Goal: Task Accomplishment & Management: Use online tool/utility

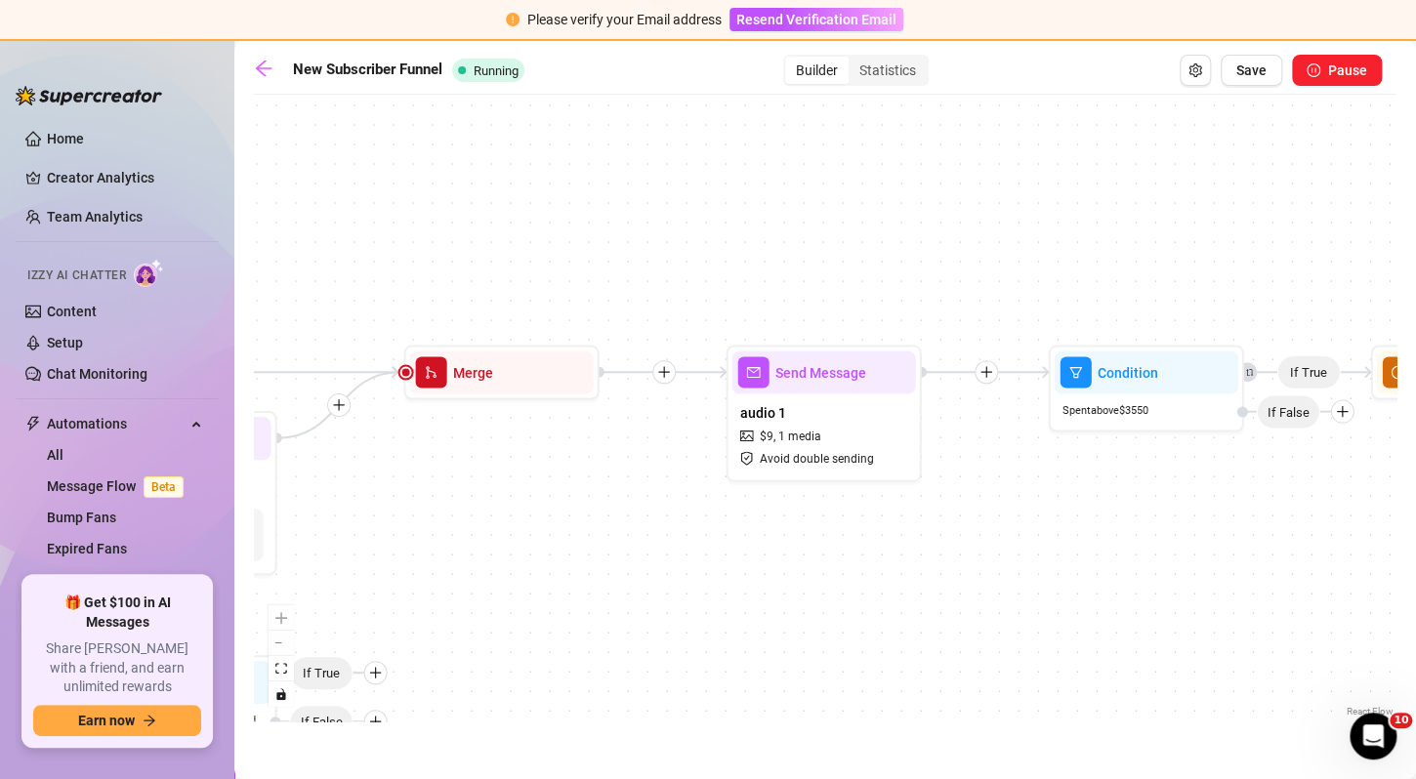
scroll to position [0, 2981]
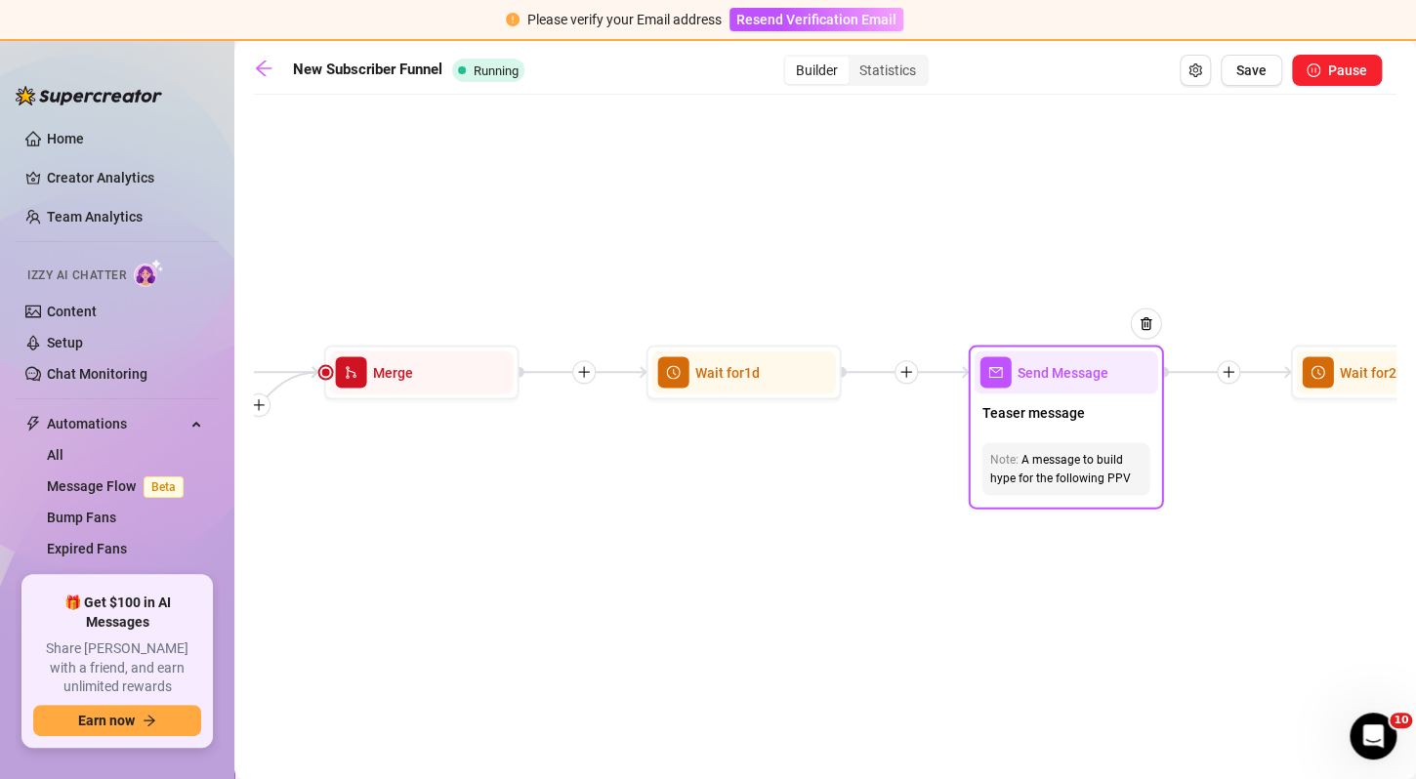
drag, startPoint x: 555, startPoint y: 497, endPoint x: 1065, endPoint y: 431, distance: 514.1
click at [1065, 431] on div "If True If False If True If False If True If False If True If True If False If …" at bounding box center [825, 413] width 1143 height 617
drag, startPoint x: 779, startPoint y: 449, endPoint x: 1101, endPoint y: 411, distance: 323.6
click at [1101, 411] on div "If True If False If True If False If True If False If True If True If False If …" at bounding box center [825, 413] width 1143 height 617
click at [271, 66] on icon "arrow-left" at bounding box center [264, 69] width 20 height 20
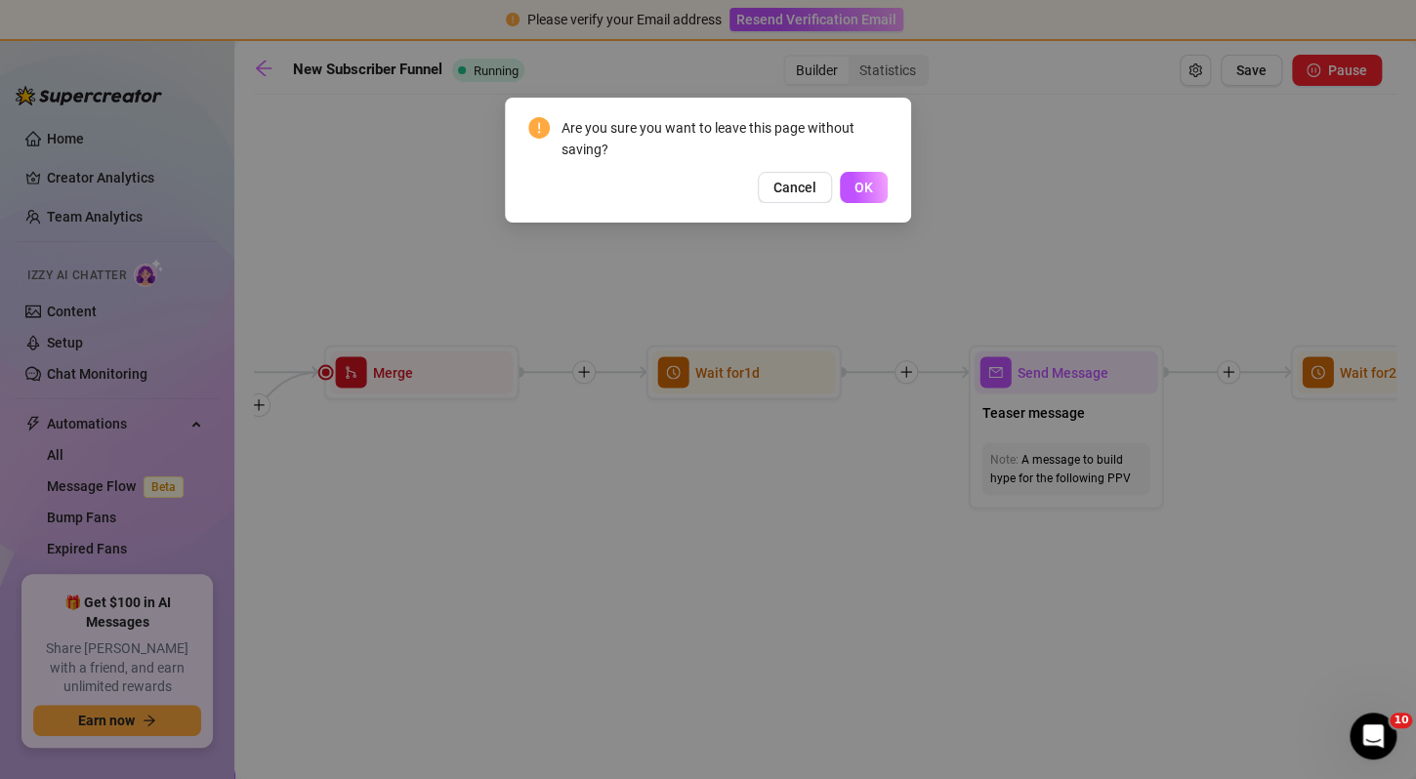
click at [855, 203] on div "Are you sure you want to leave this page without saving? Cancel OK" at bounding box center [708, 160] width 406 height 125
click at [858, 199] on button "OK" at bounding box center [864, 187] width 48 height 31
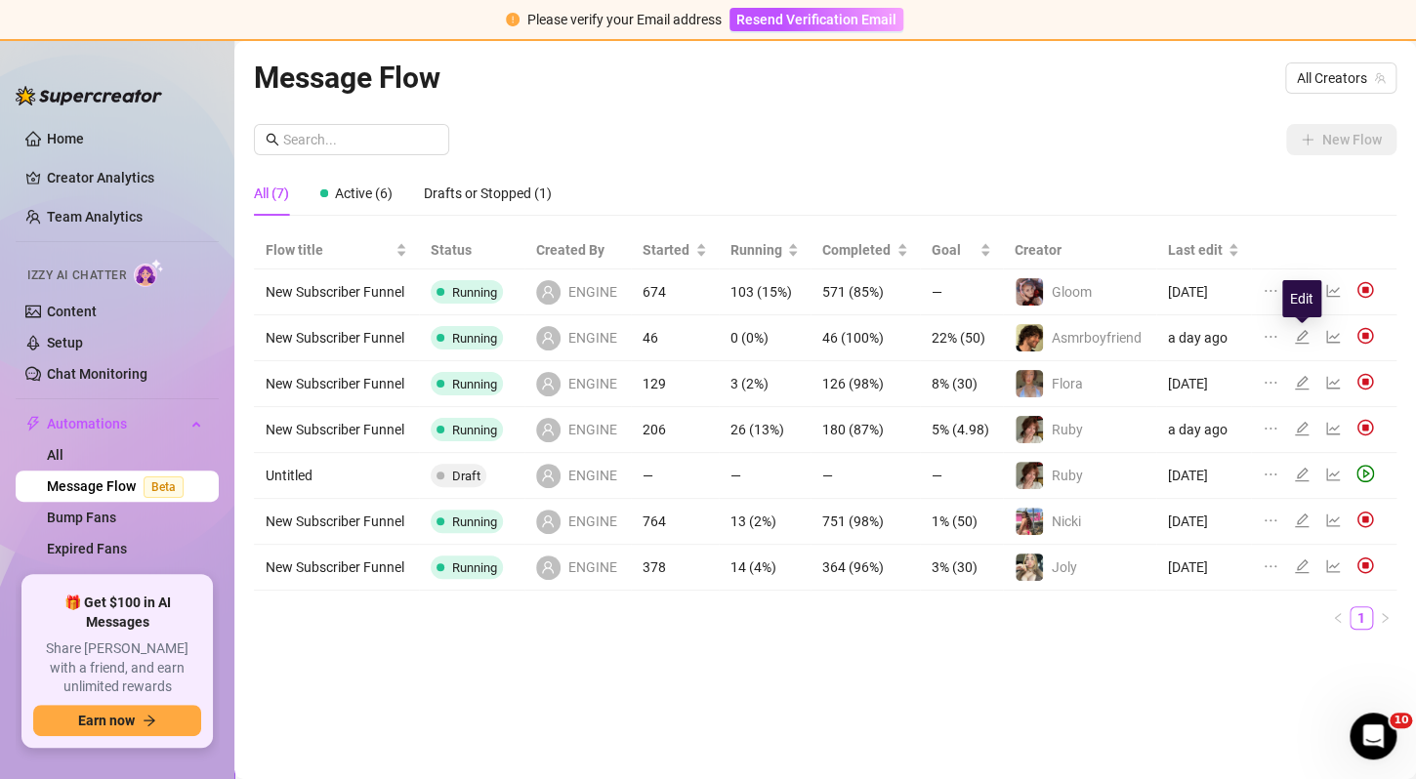
click at [1304, 338] on icon "edit" at bounding box center [1302, 337] width 16 height 16
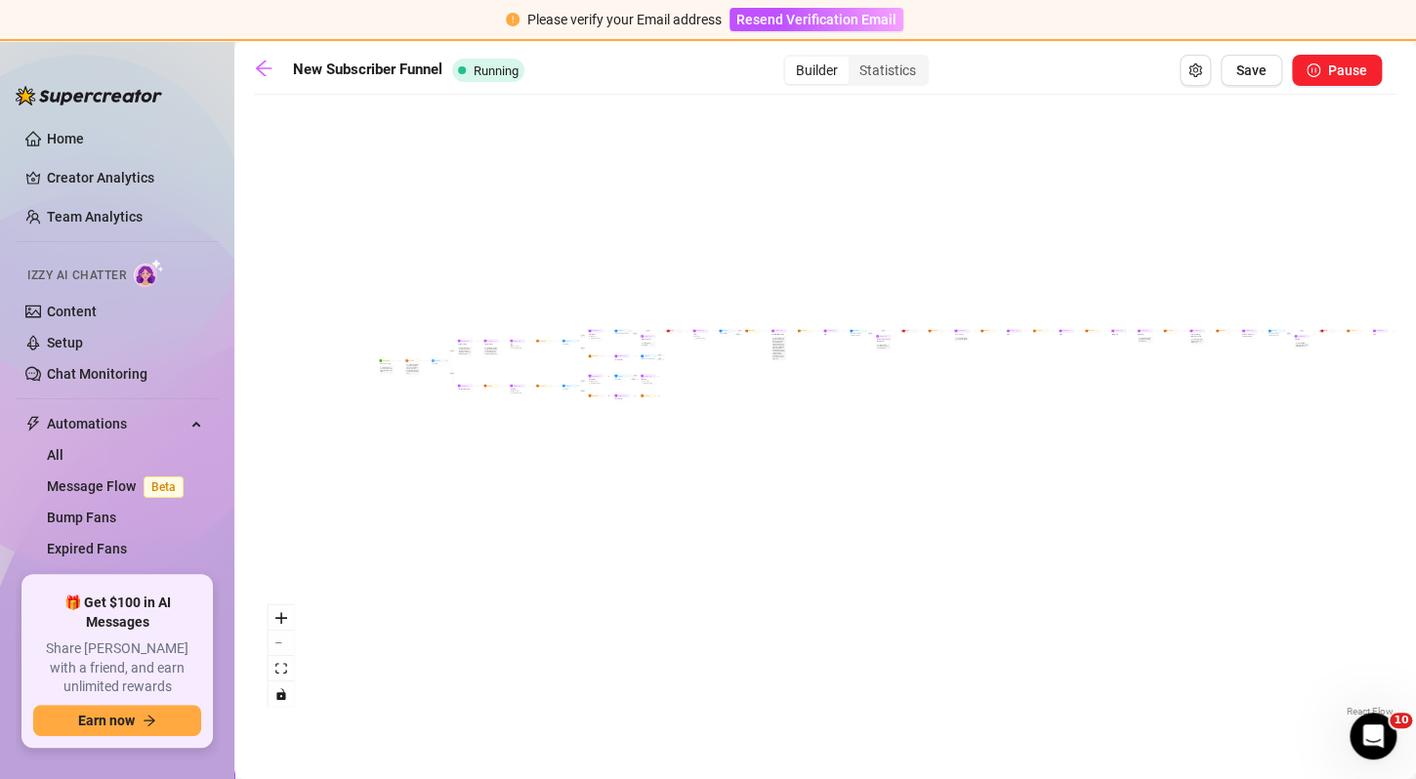
drag, startPoint x: 470, startPoint y: 470, endPoint x: 683, endPoint y: 424, distance: 217.8
click at [683, 424] on div "If False If True If False If True If True If True If True If True If False If T…" at bounding box center [825, 413] width 1143 height 617
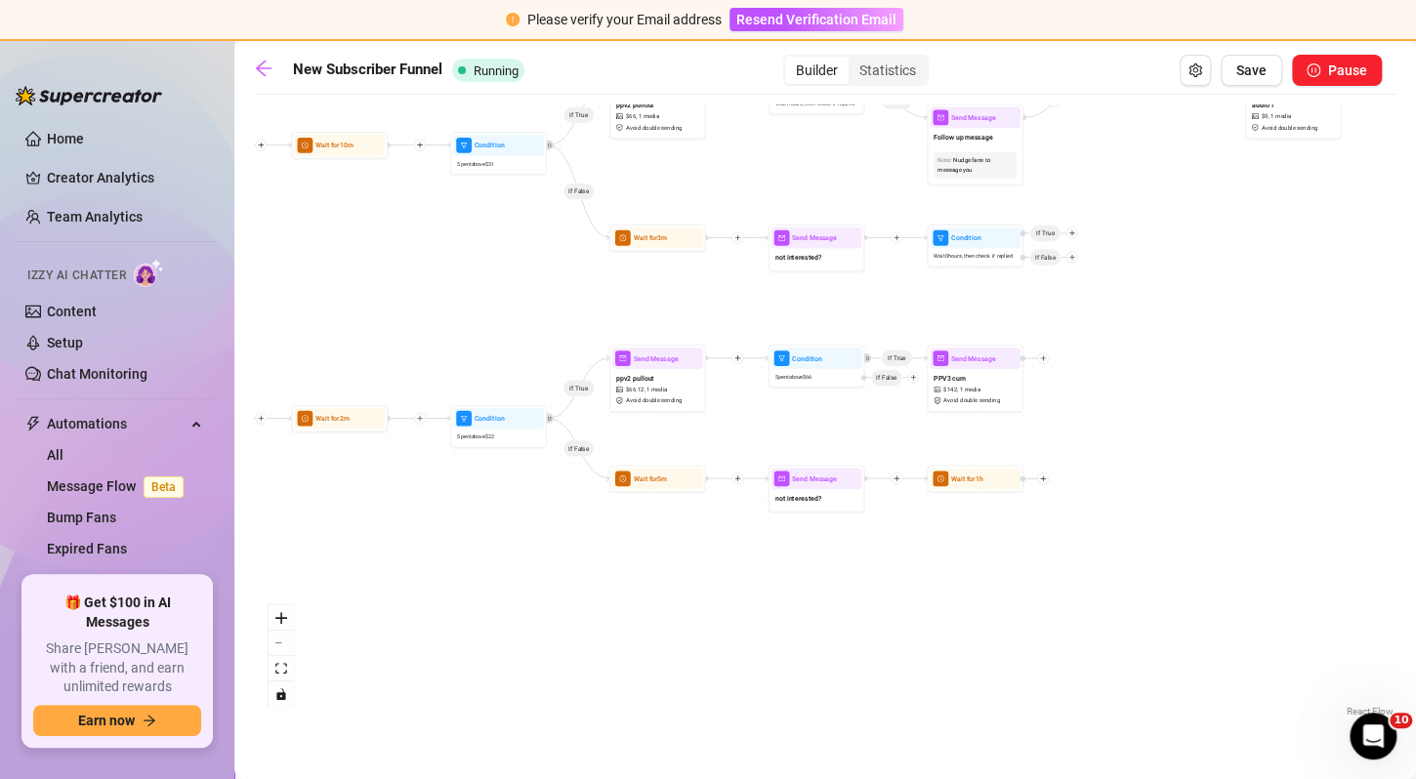
drag, startPoint x: 729, startPoint y: 380, endPoint x: 459, endPoint y: 578, distance: 334.6
click at [459, 578] on div "If False If True If False If True If True If True If True If True If False If T…" at bounding box center [825, 413] width 1143 height 617
click at [807, 504] on div "not interested?" at bounding box center [815, 499] width 91 height 21
type textarea "not interested?"
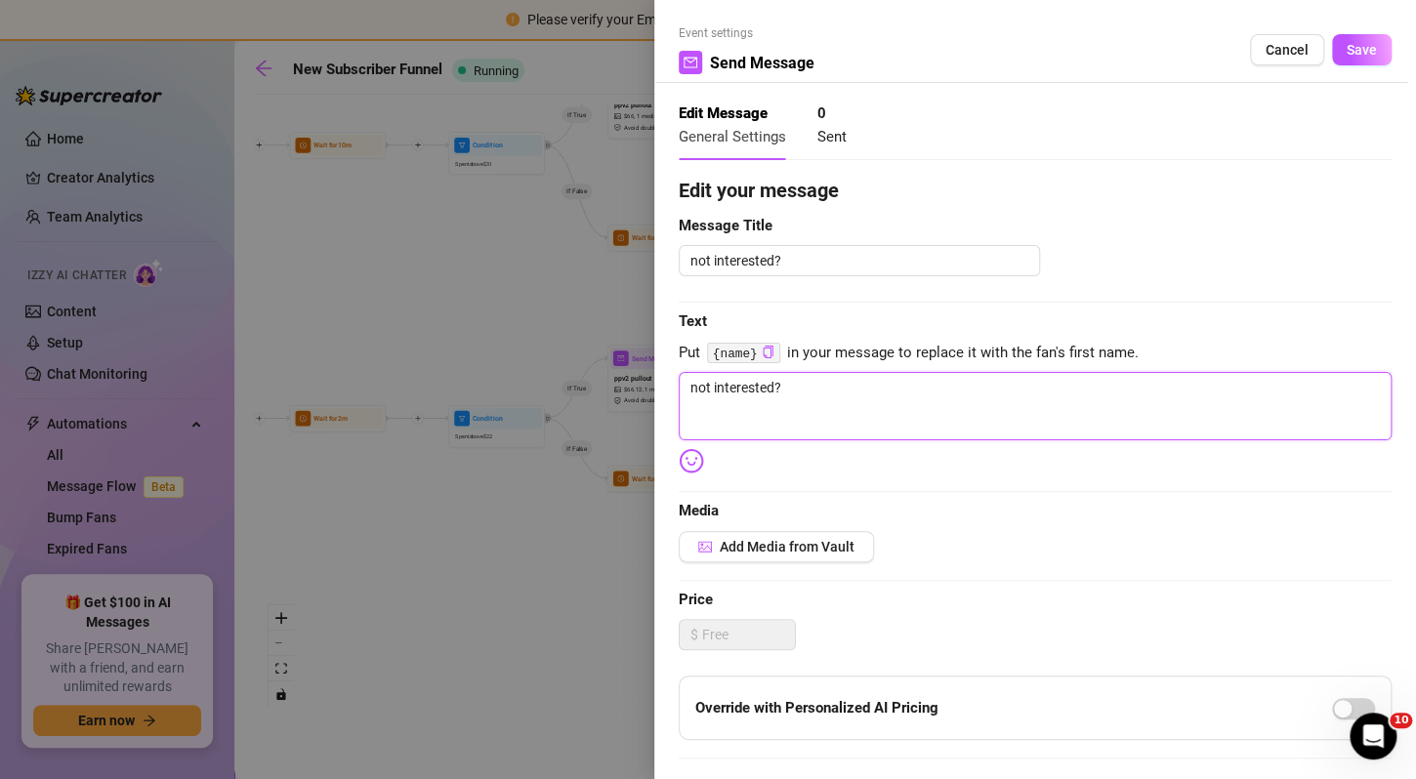
click at [964, 410] on textarea "not interested?" at bounding box center [1035, 406] width 713 height 68
type textarea "not interested"
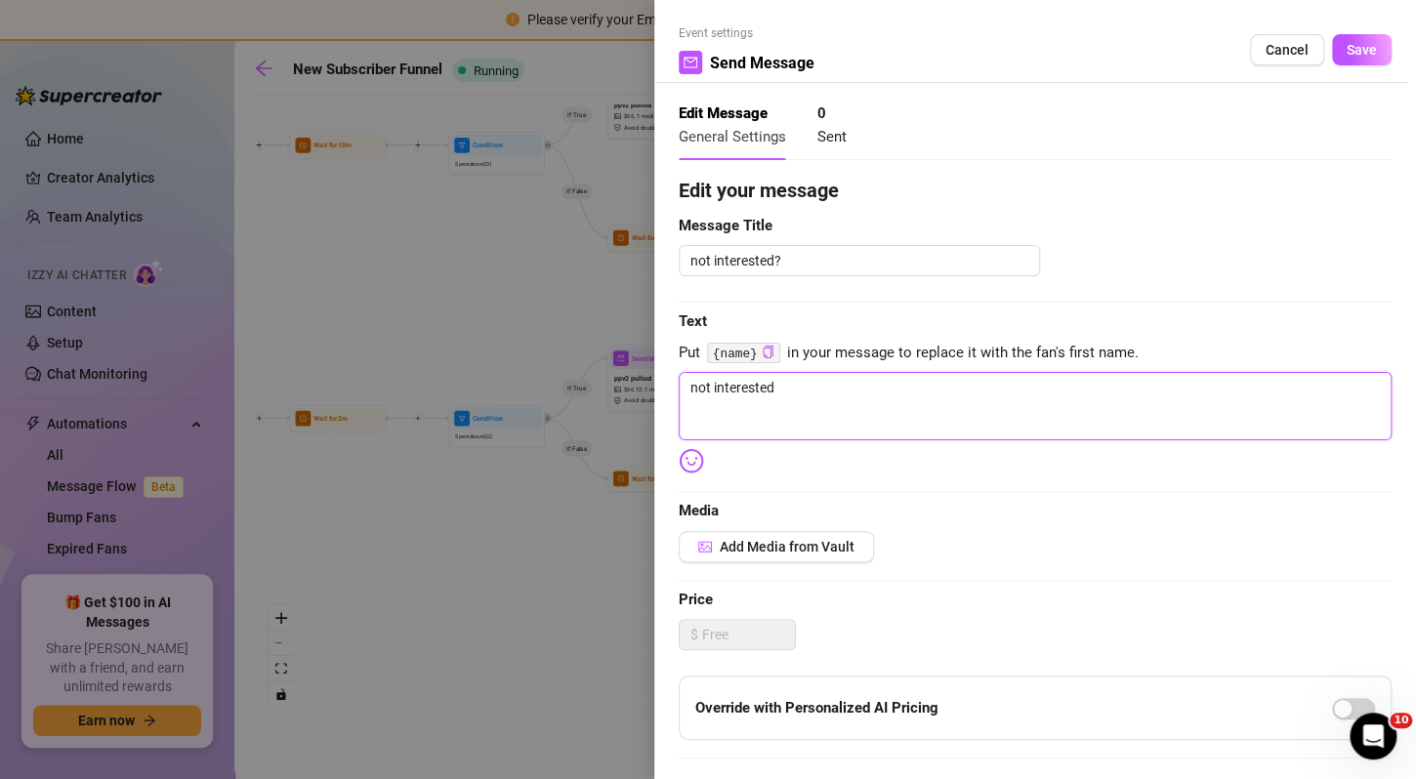
type textarea "not interested i"
type textarea "not interested in"
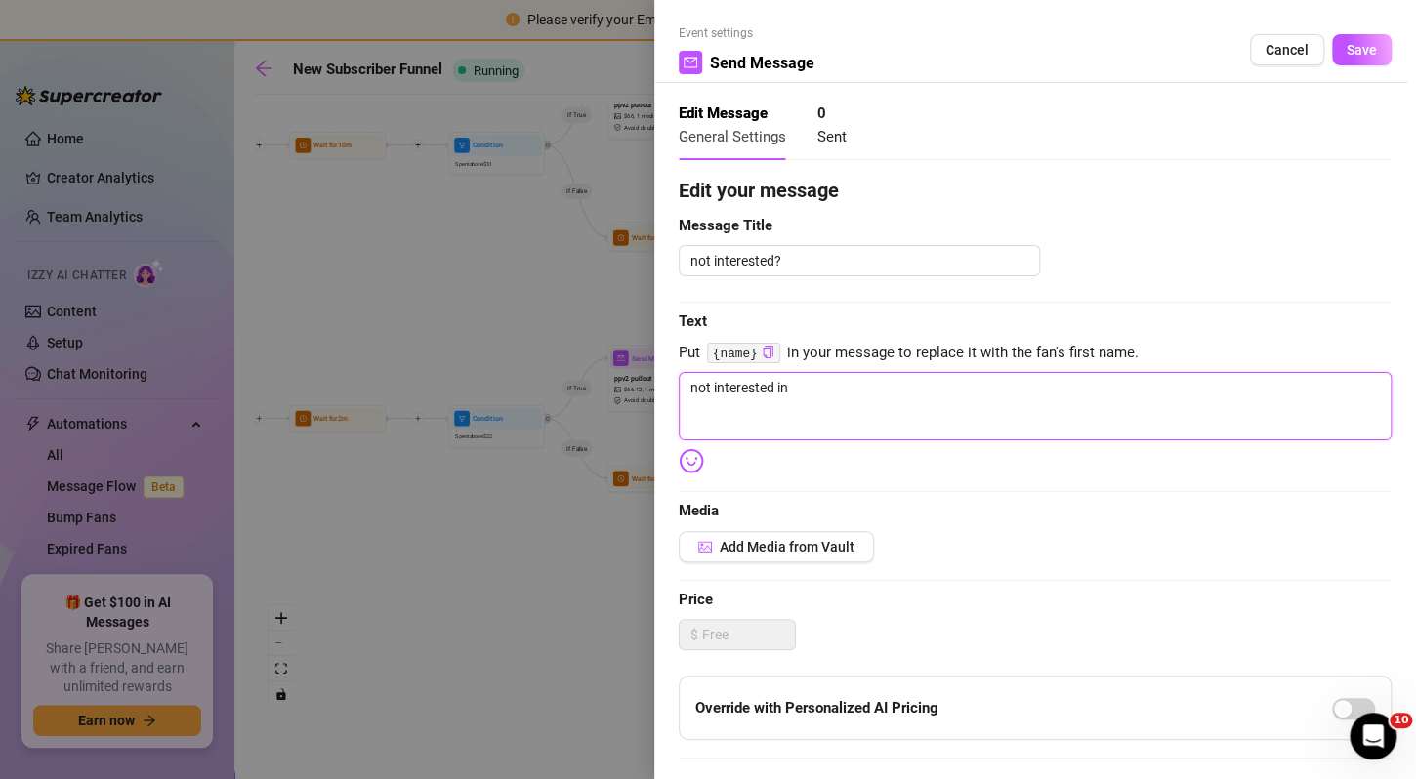
type textarea "not interested in"
type textarea "not interested in u"
type textarea "not interested in un"
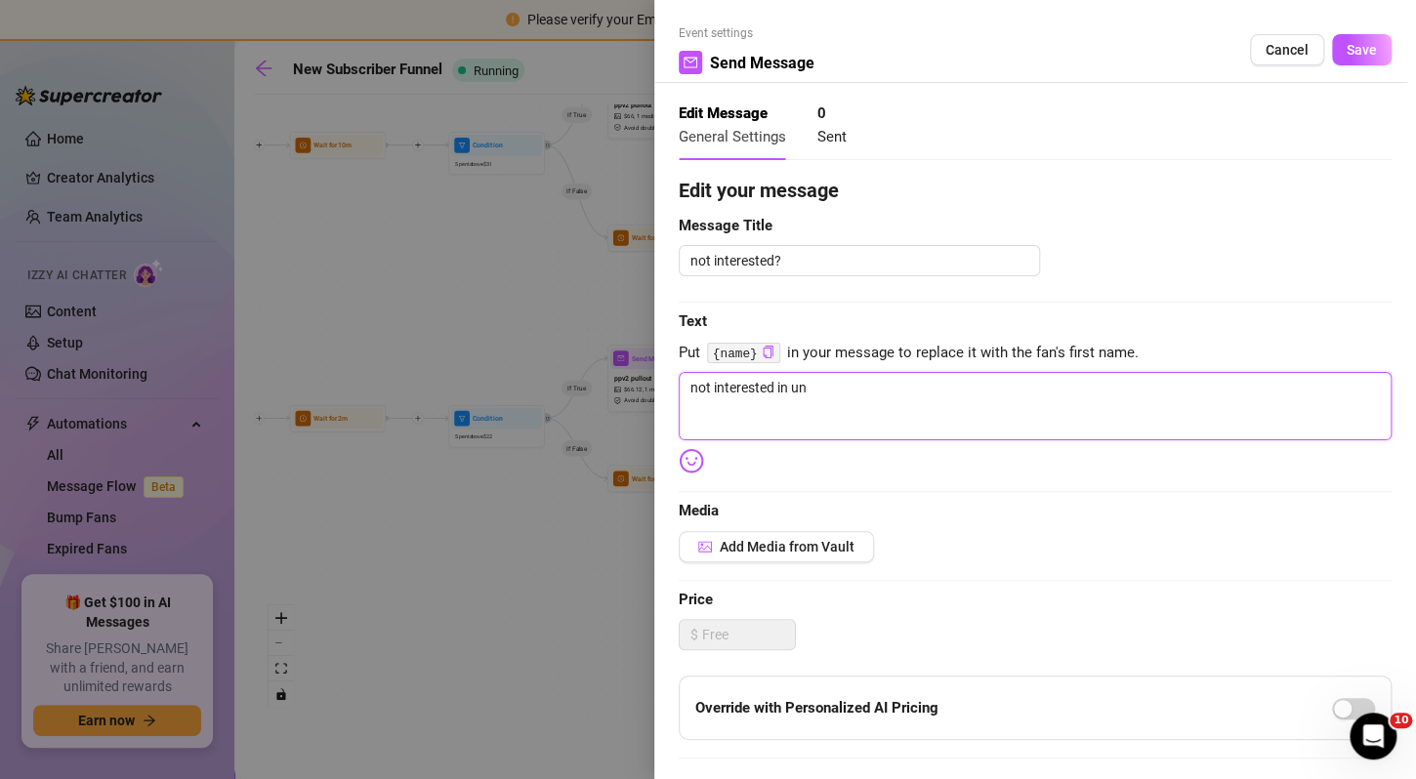
type textarea "not interested in unl"
type textarea "not interested in unlo"
type textarea "not interested in unloc"
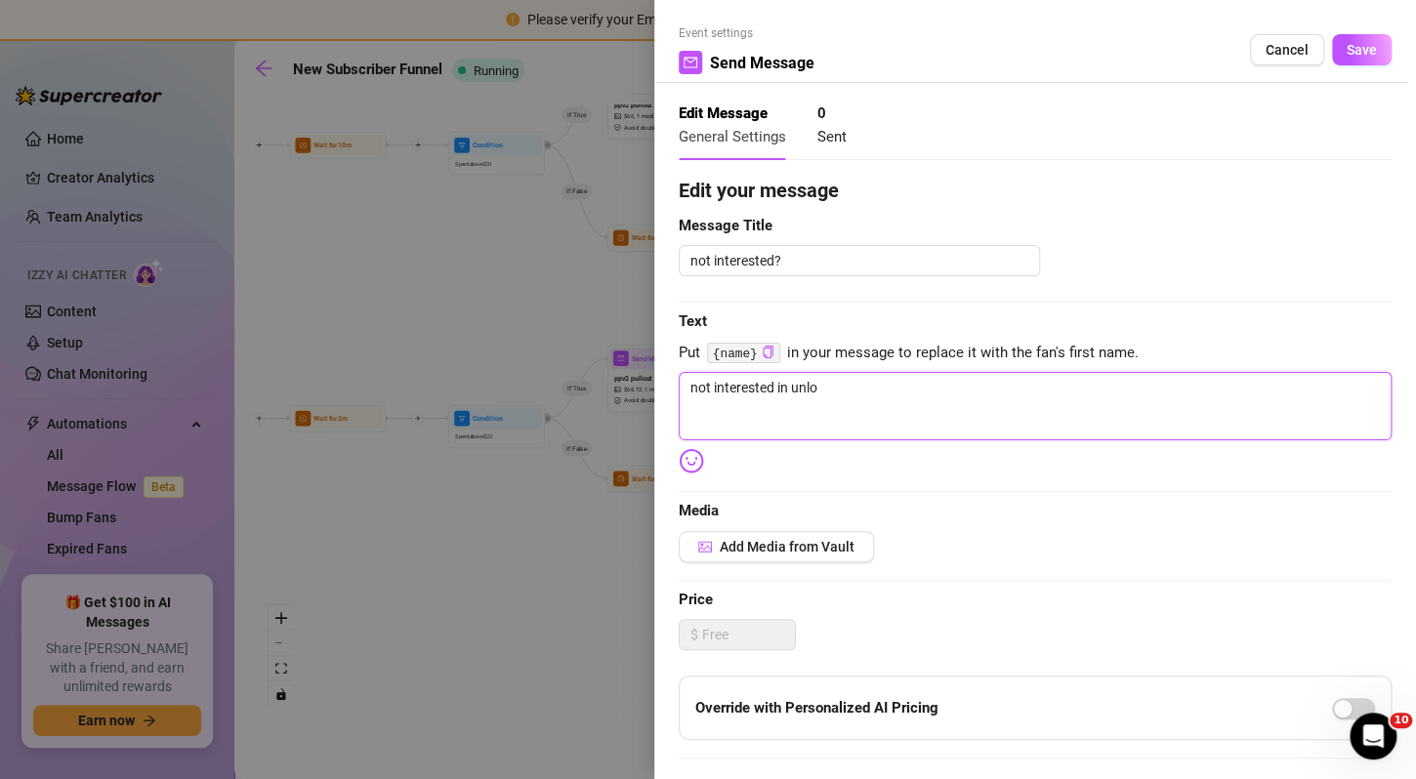
type textarea "not interested in unloc"
type textarea "not interested in unlock"
type textarea "not interested in unlockin"
type textarea "not interested in unlocking"
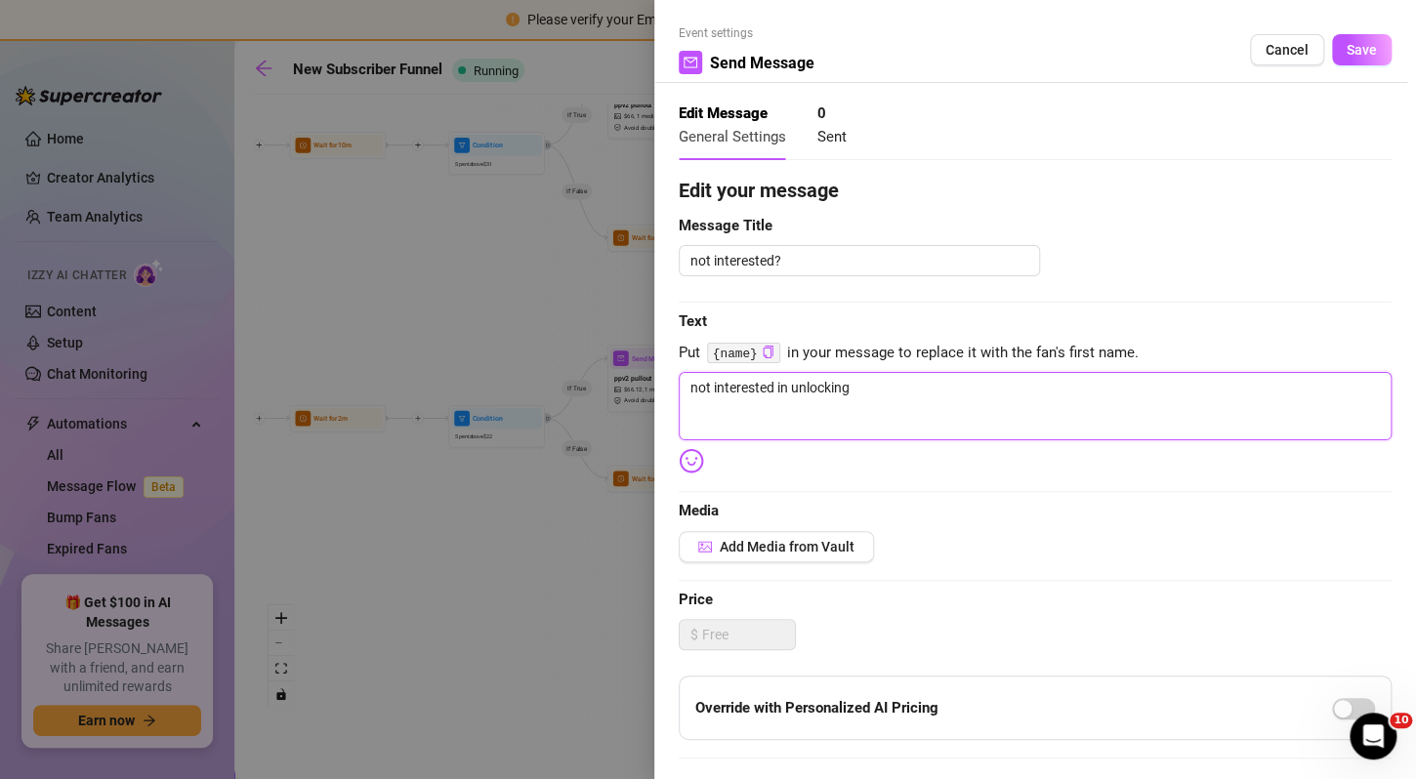
type textarea "not interested in unlocking"
type textarea "not interested in unlocking a"
type textarea "not interested in unlocking an"
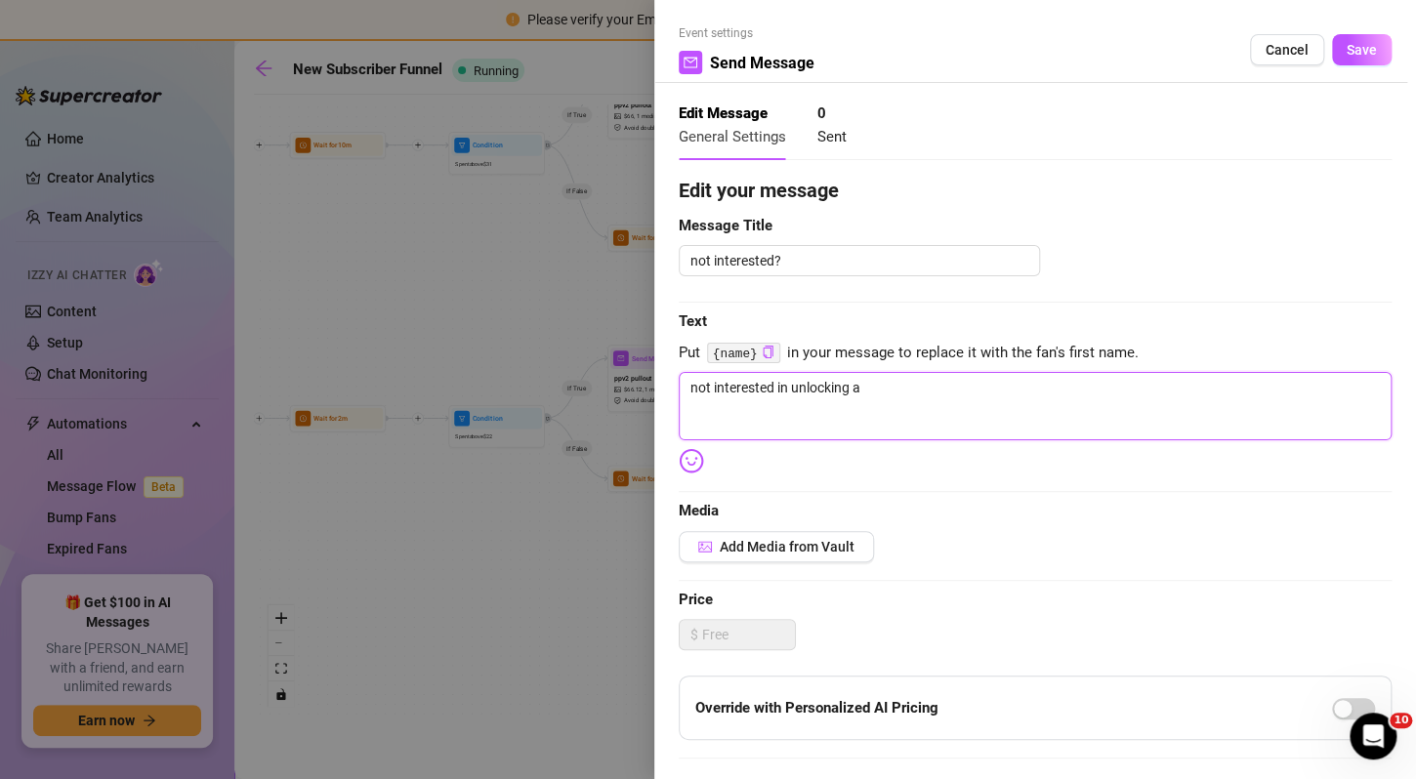
type textarea "not interested in unlocking an"
type textarea "not interested in unlocking any"
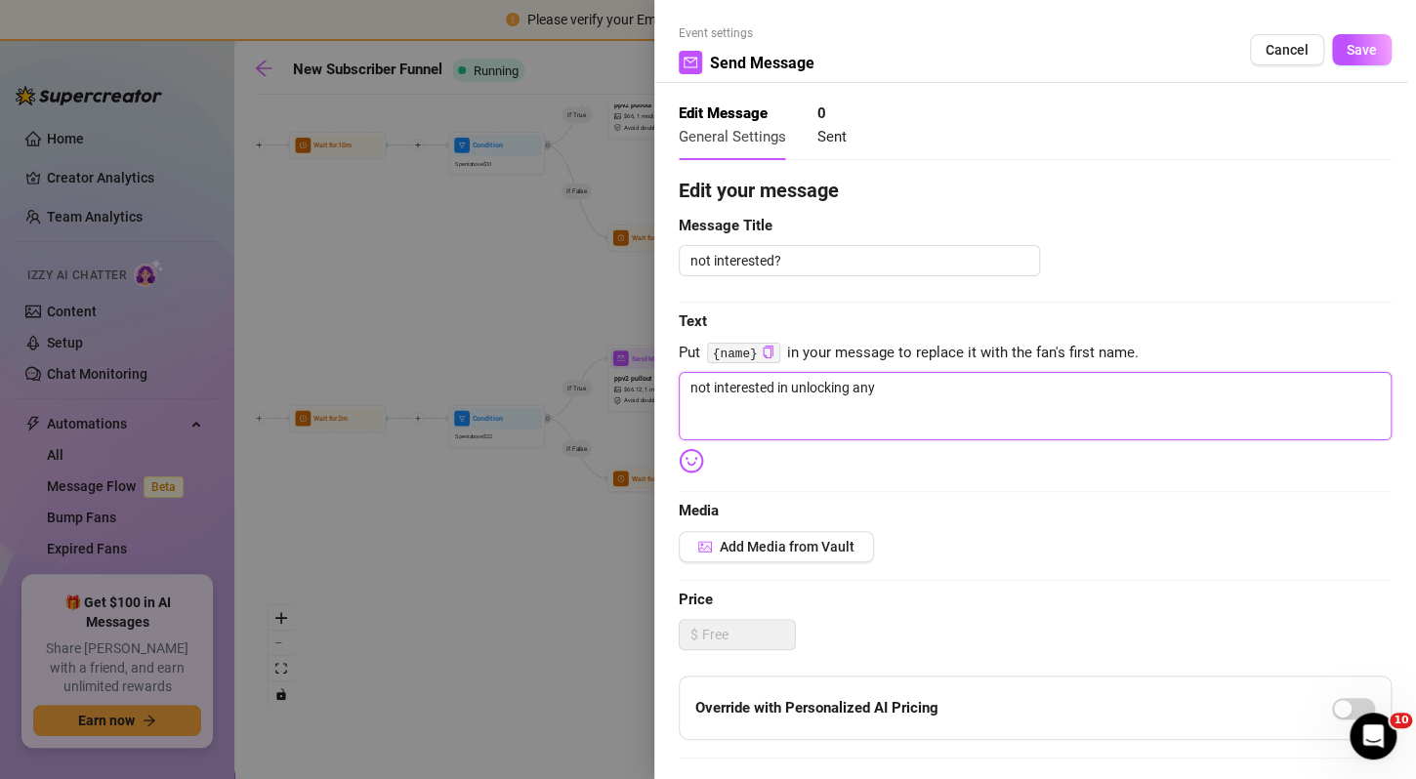
type textarea "not interested in unlocking any o"
type textarea "not interested in unlocking any of"
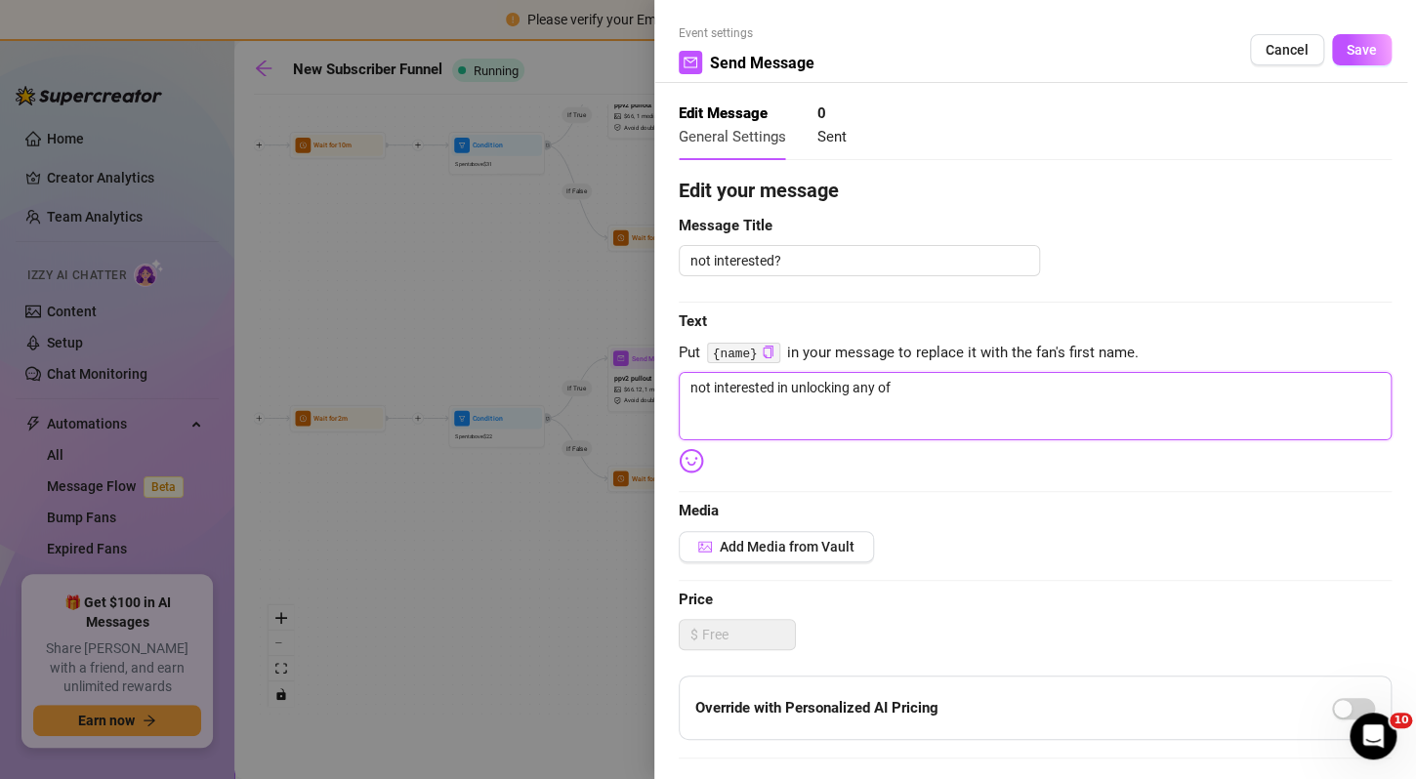
type textarea "not interested in unlocking any of"
type textarea "not interested in unlocking any of t"
type textarea "not interested in unlocking any of th"
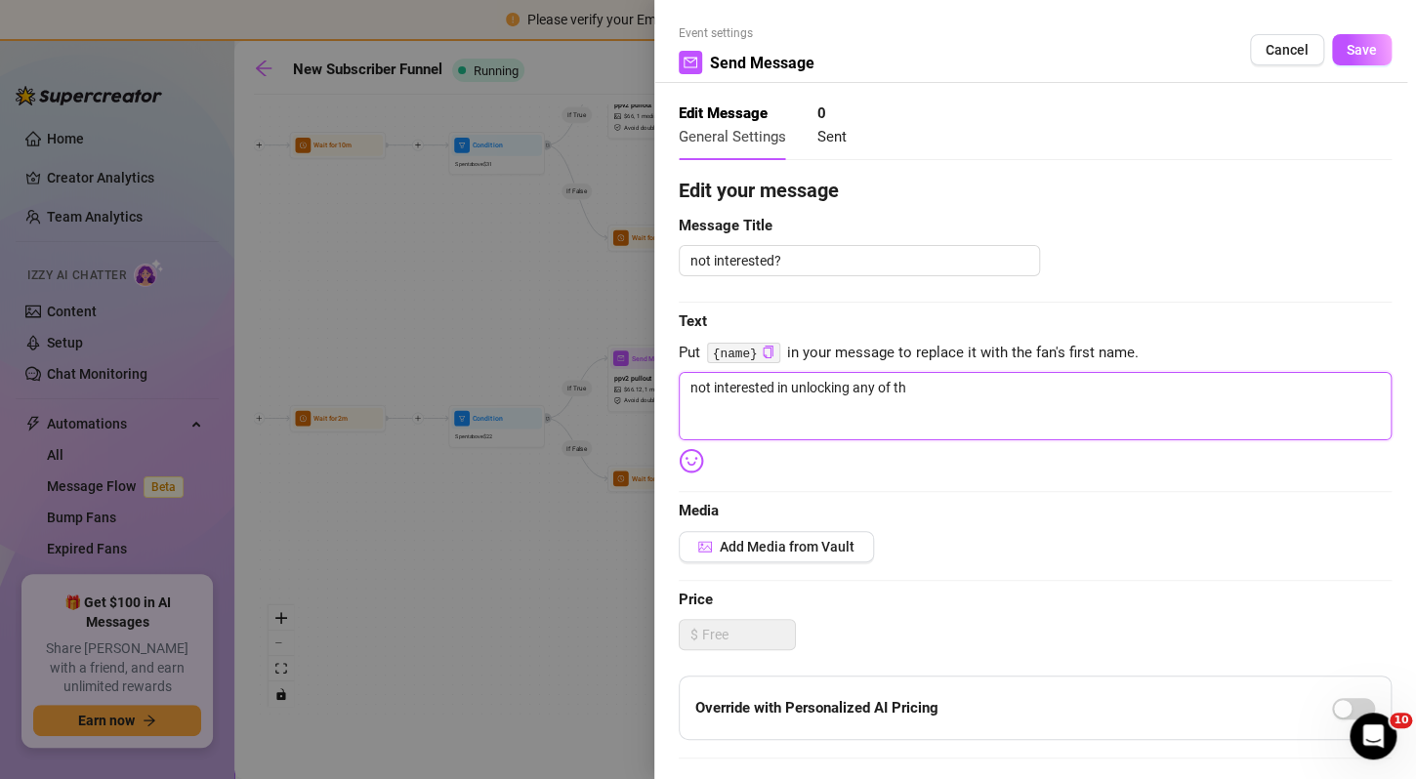
type textarea "not interested in unlocking any of tho"
type textarea "not interested in unlocking any of thoe"
type textarea "not interested in unlocking any of tho"
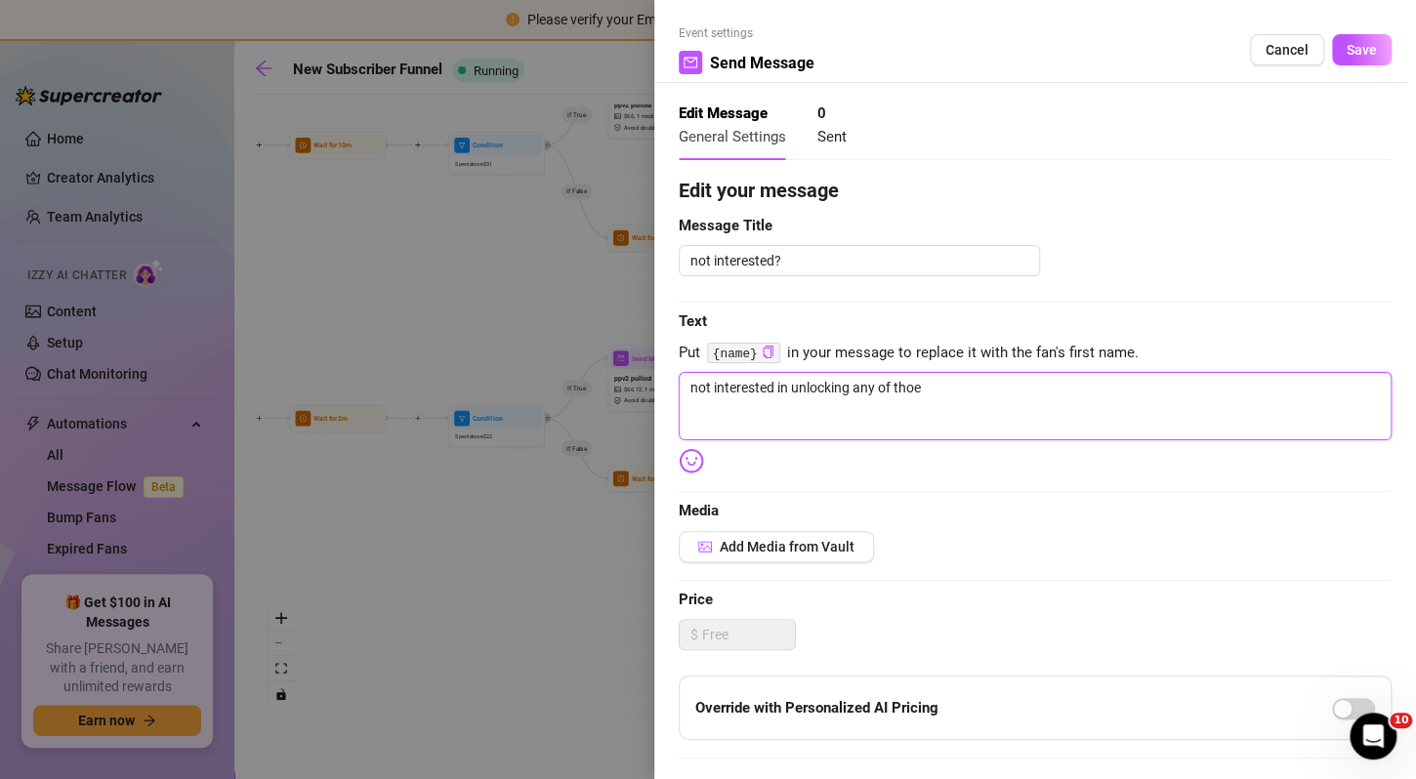
type textarea "not interested in unlocking any of tho"
type textarea "not interested in unlocking any of [PERSON_NAME]"
type textarea "not interested in unlocking any of those"
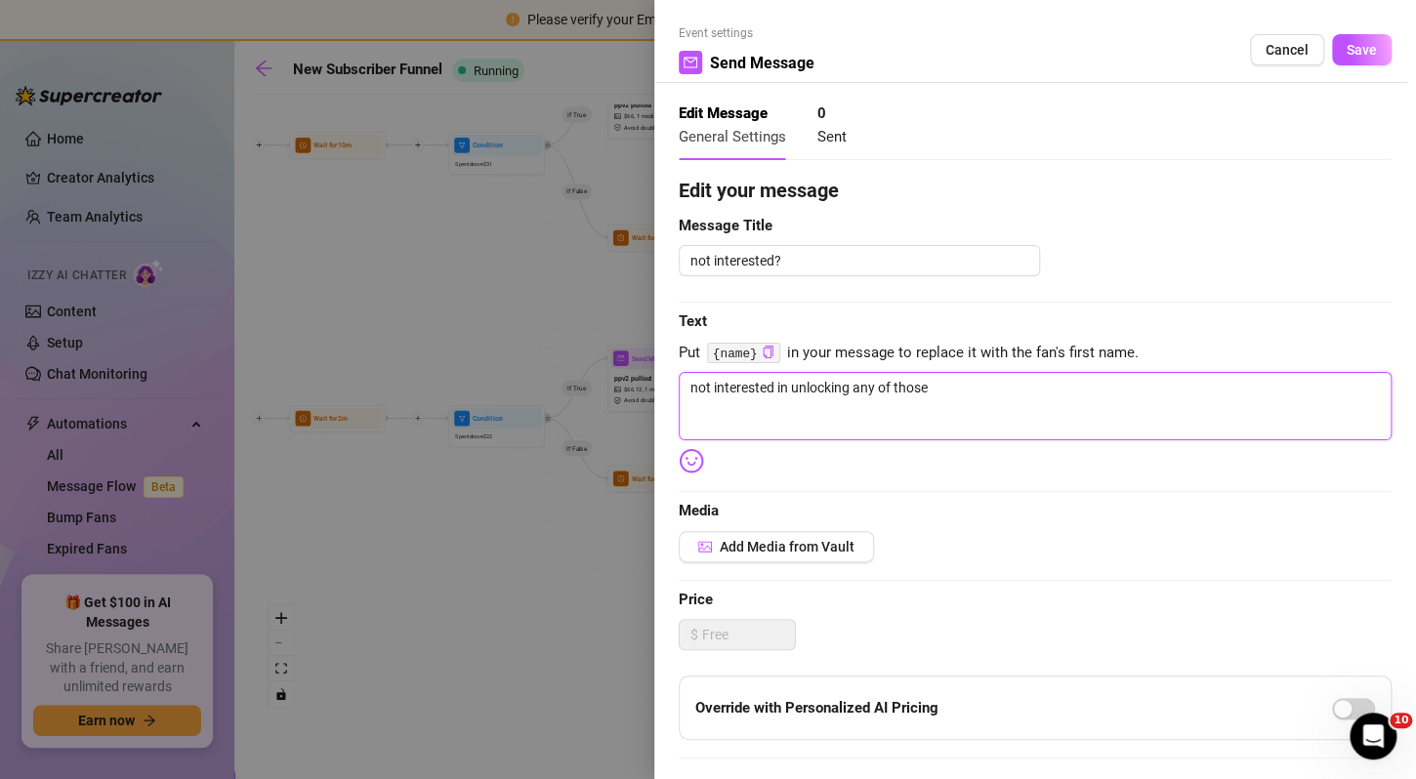
type textarea "not interested in unlocking any of those?"
type textarea "not interested in unlocking any of those? h"
type textarea "not interested in unlocking any of those? ha"
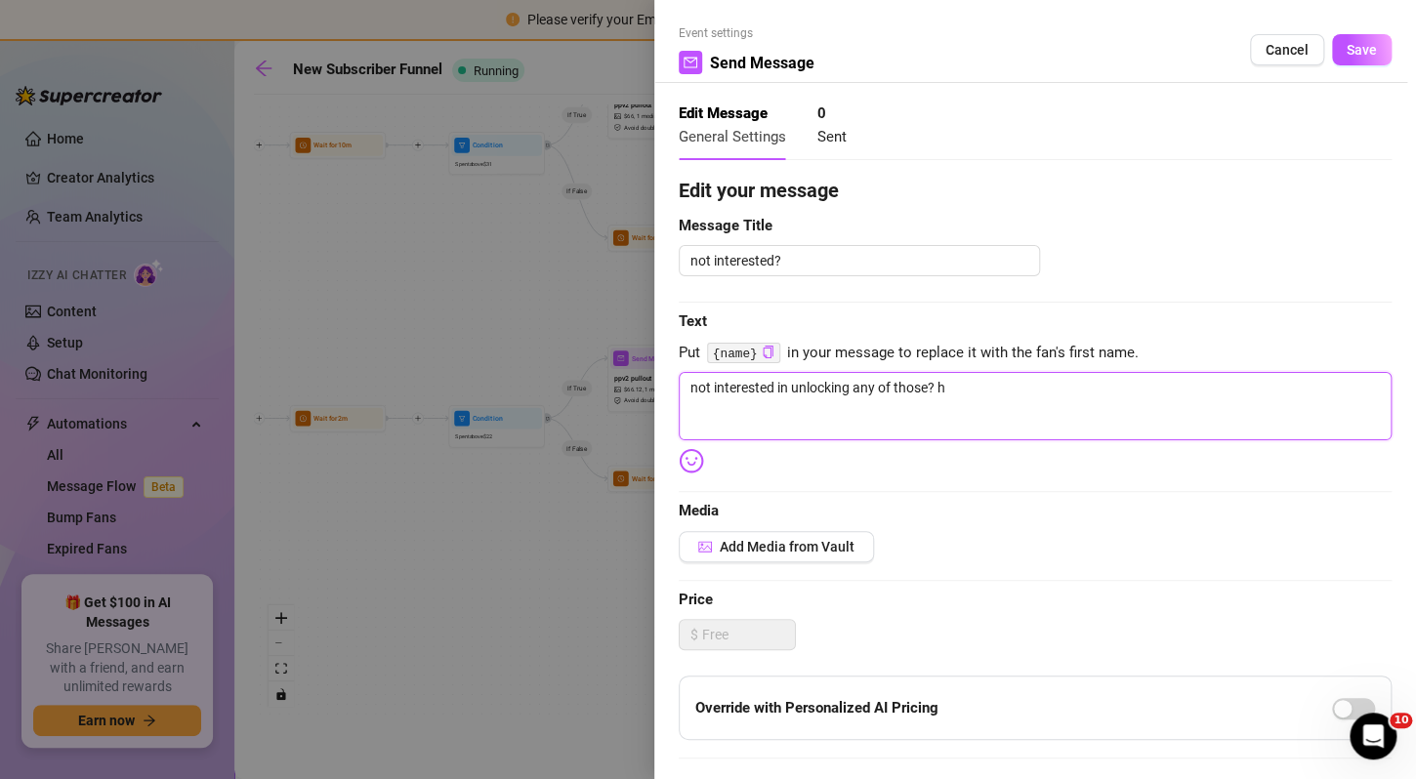
type textarea "not interested in unlocking any of those? ha"
type textarea "not interested in unlocking any of those? [GEOGRAPHIC_DATA]"
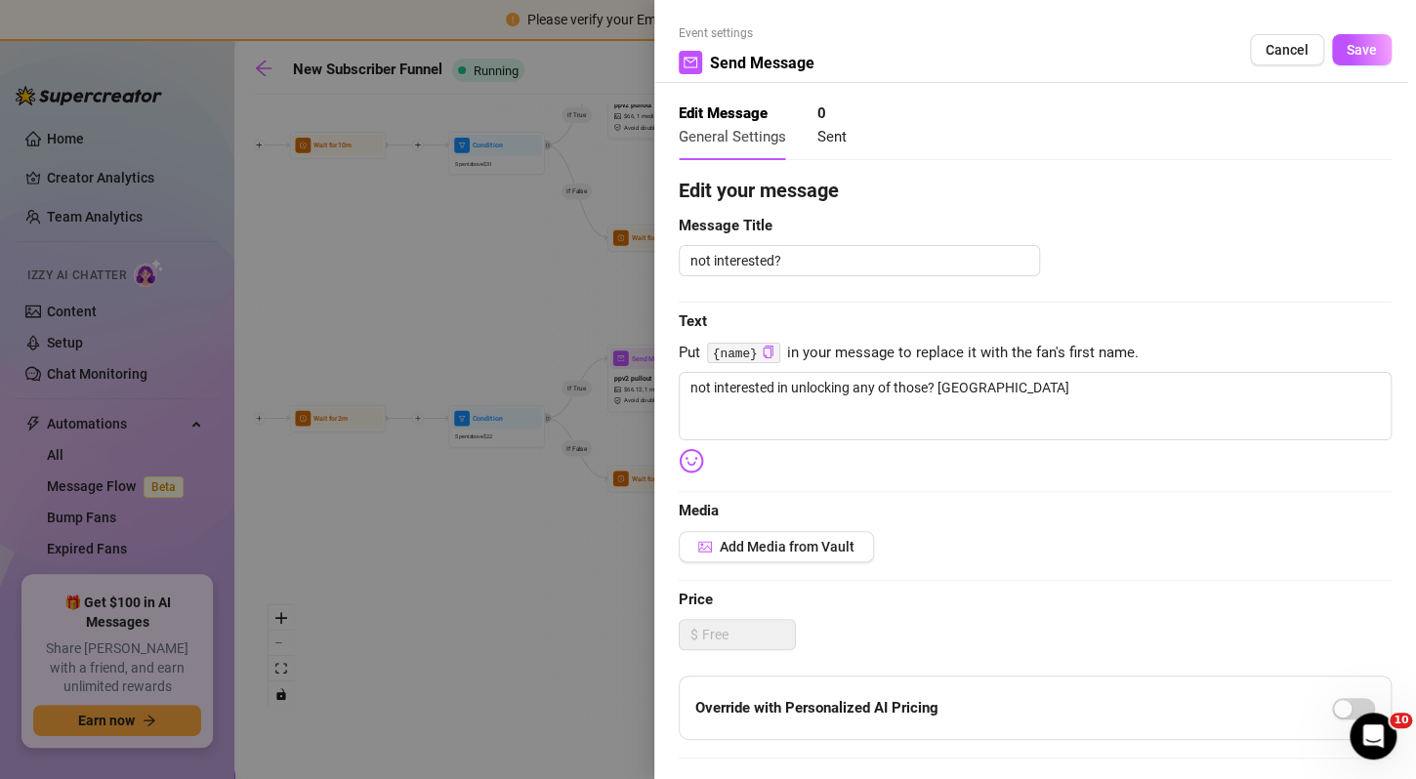
click at [1338, 70] on div "Event settings Send Message Cancel Save" at bounding box center [1035, 53] width 713 height 59
click at [1338, 63] on button "Save" at bounding box center [1362, 49] width 60 height 31
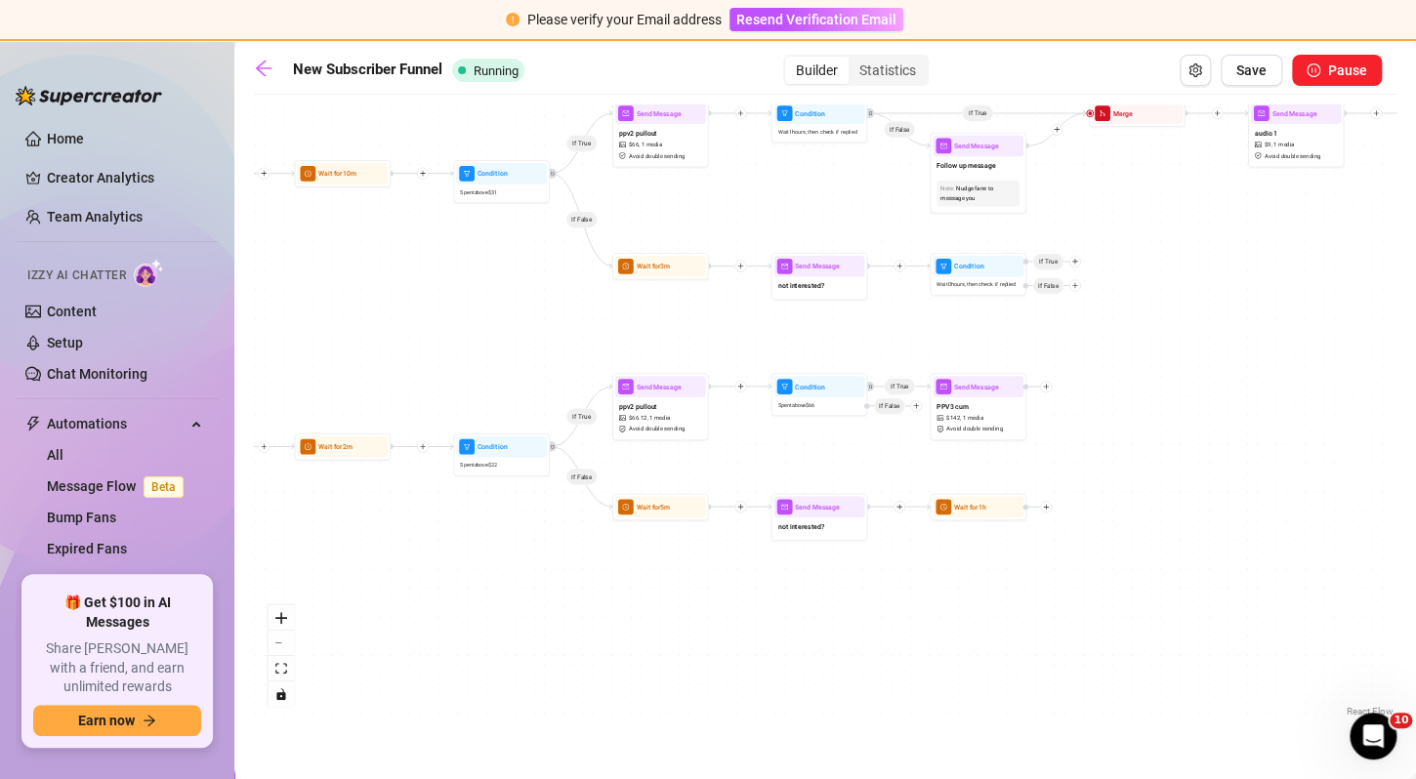
drag, startPoint x: 802, startPoint y: 190, endPoint x: 807, endPoint y: 220, distance: 29.7
click at [807, 220] on div "If False If True If False If True If True If True If True If True If False If T…" at bounding box center [825, 413] width 1143 height 617
click at [812, 520] on div "not interested?" at bounding box center [819, 529] width 91 height 21
type textarea "not interested in unlocking any of those? [GEOGRAPHIC_DATA]"
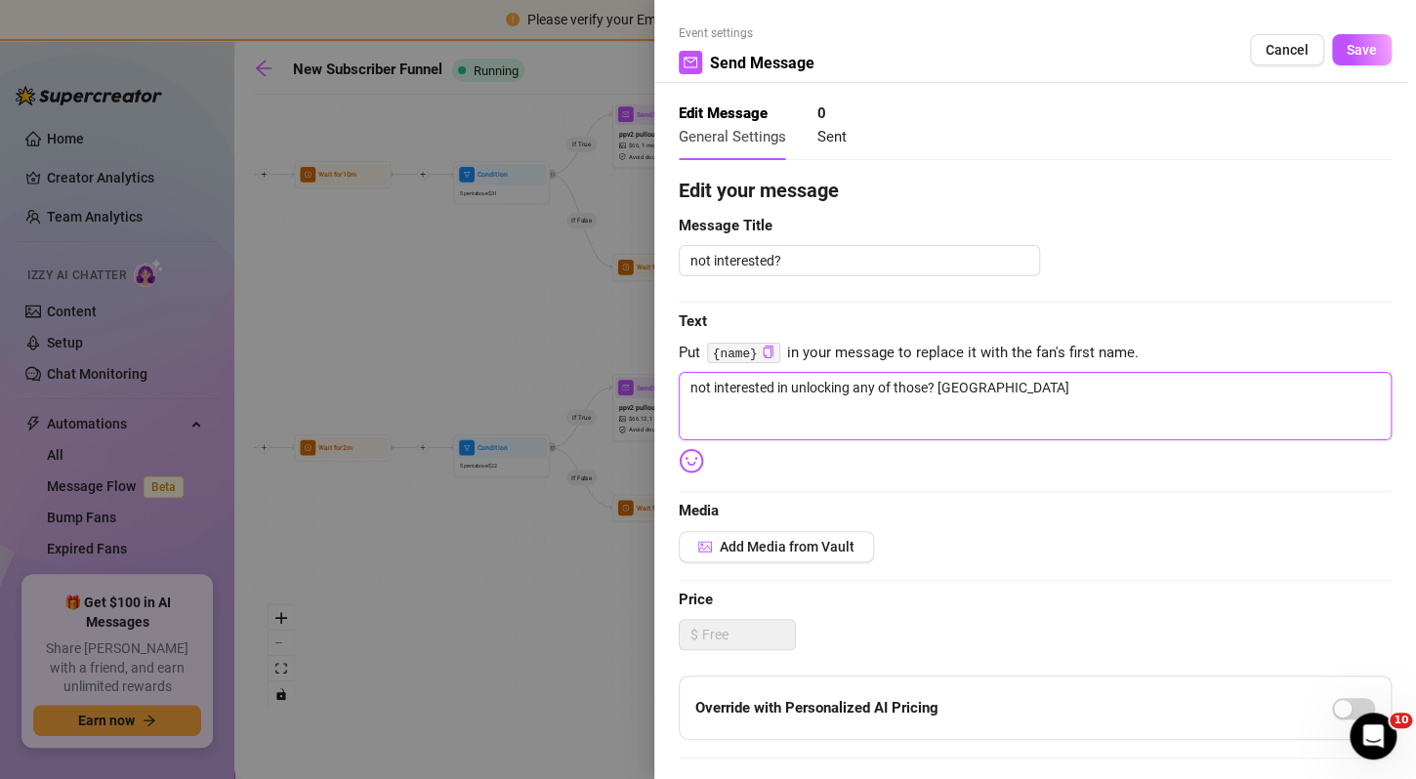
click at [906, 413] on textarea "not interested in unlocking any of those? [GEOGRAPHIC_DATA]" at bounding box center [1035, 406] width 713 height 68
click at [1349, 42] on span "Save" at bounding box center [1362, 50] width 30 height 16
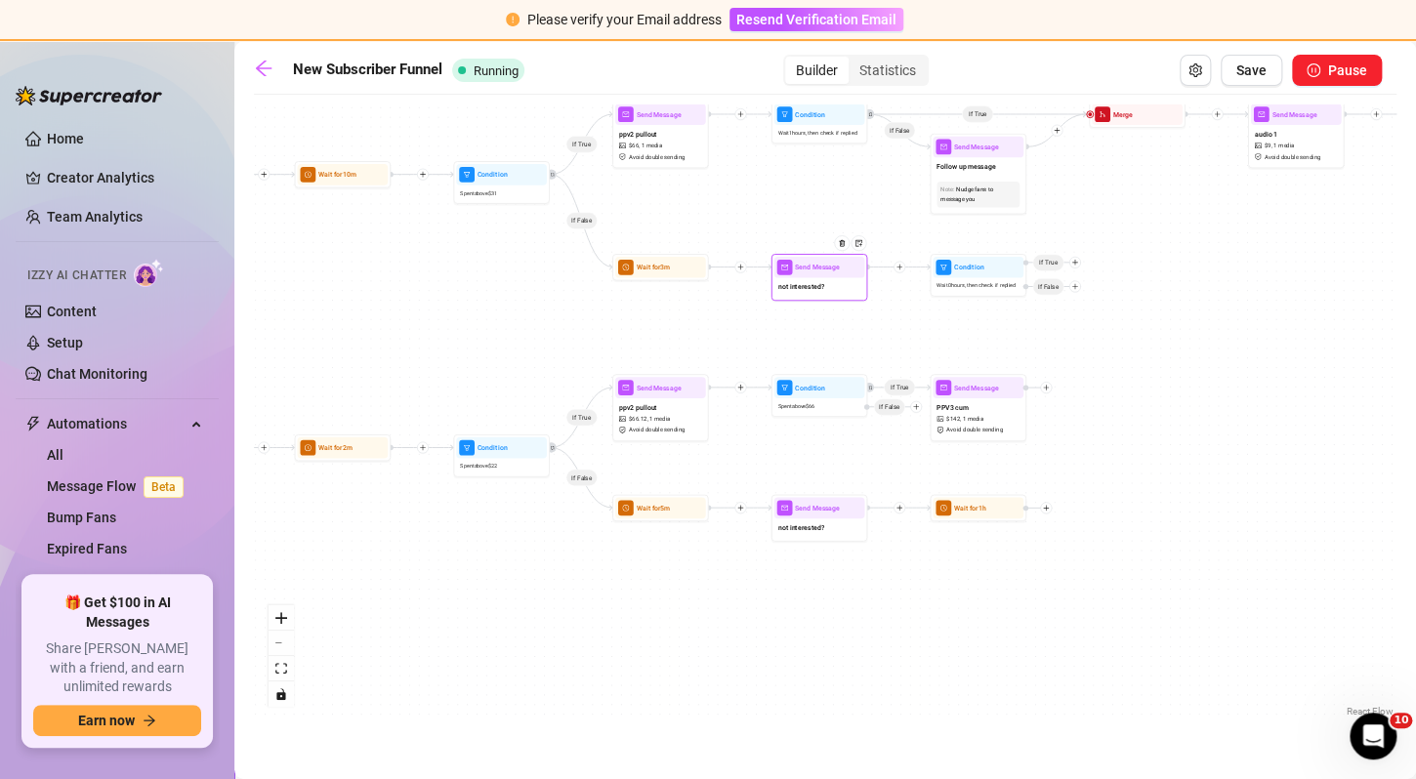
click at [828, 278] on div "not interested?" at bounding box center [819, 288] width 91 height 21
type textarea "not interested?"
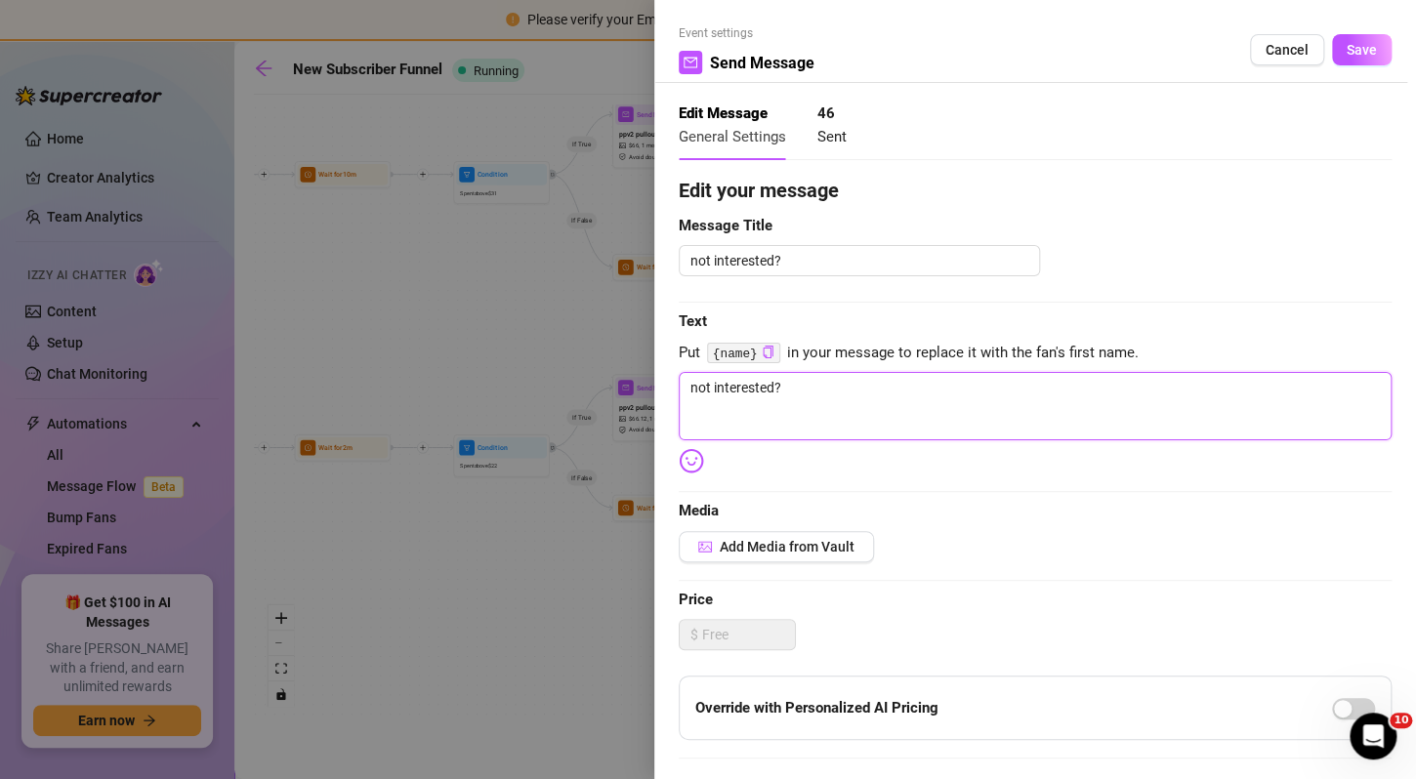
click at [821, 414] on textarea "not interested?" at bounding box center [1035, 406] width 713 height 68
paste textarea "in unlocking any of those? [GEOGRAPHIC_DATA]"
type textarea "not interested in unlocking any of those? [GEOGRAPHIC_DATA]"
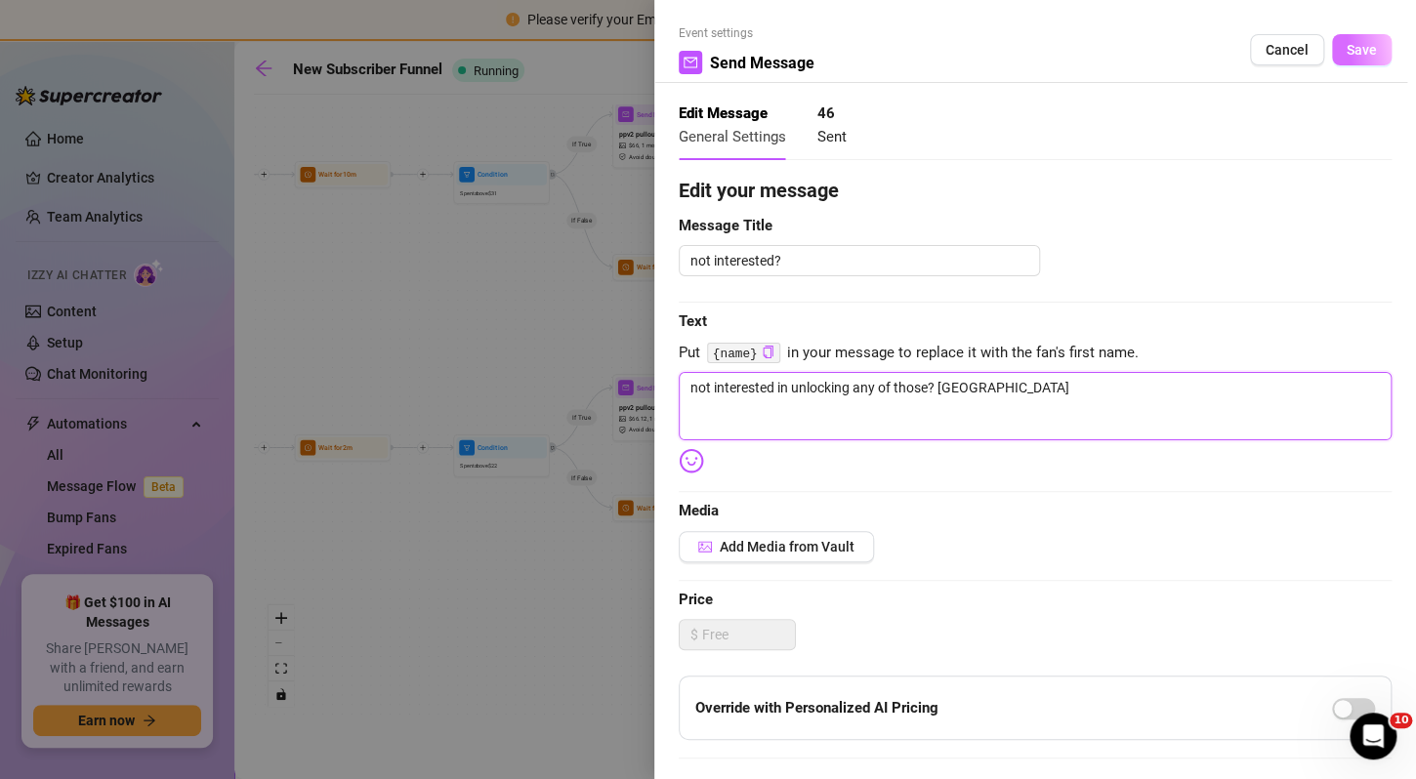
type textarea "not interested in unlocking any of those? [GEOGRAPHIC_DATA]"
click at [1351, 47] on span "Save" at bounding box center [1362, 50] width 30 height 16
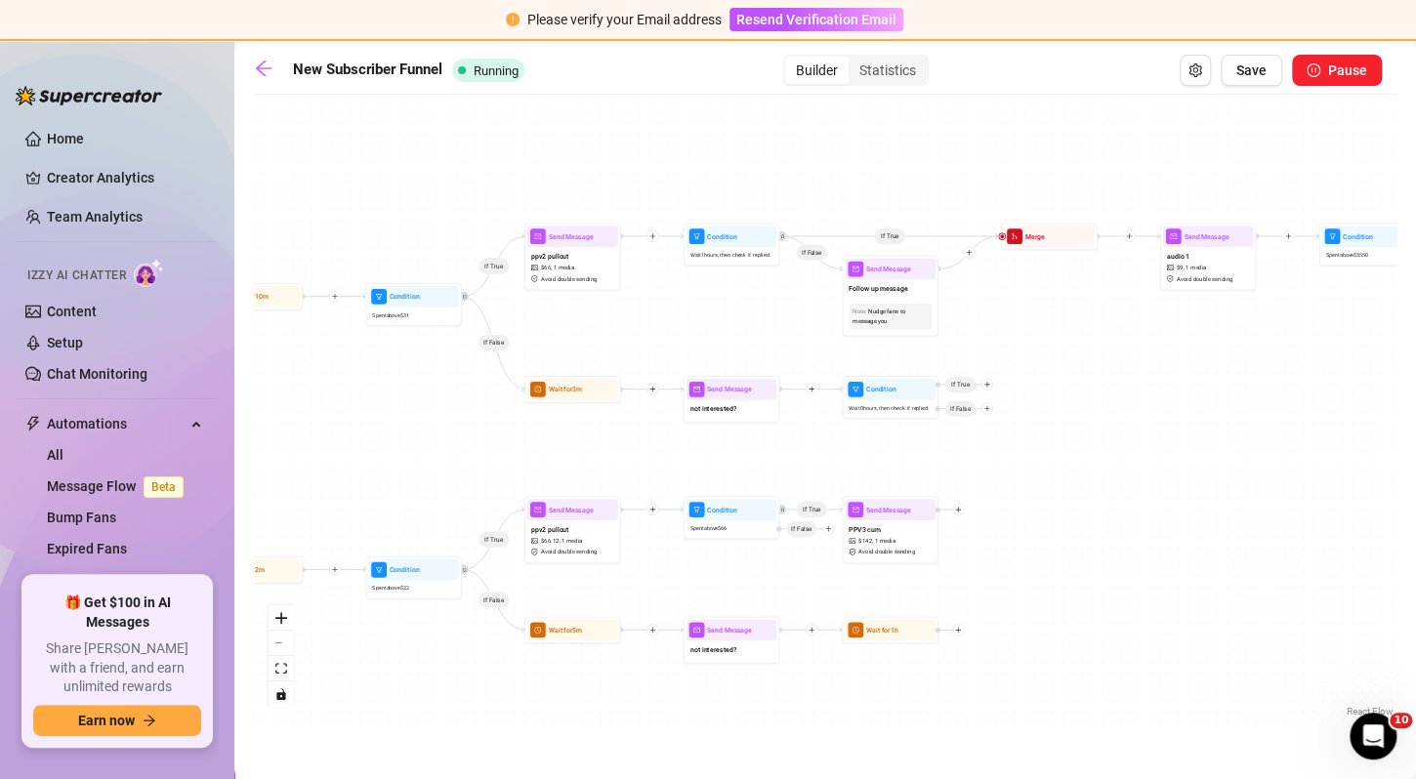
drag, startPoint x: 858, startPoint y: 208, endPoint x: 771, endPoint y: 330, distance: 150.4
click at [771, 330] on div "If False If True If False If True If True If True If True If True If False If T…" at bounding box center [825, 413] width 1143 height 617
click at [903, 297] on div "Follow up message" at bounding box center [890, 289] width 91 height 21
type textarea "uhhh you there? i feel like im playing by myself [PERSON_NAME]"
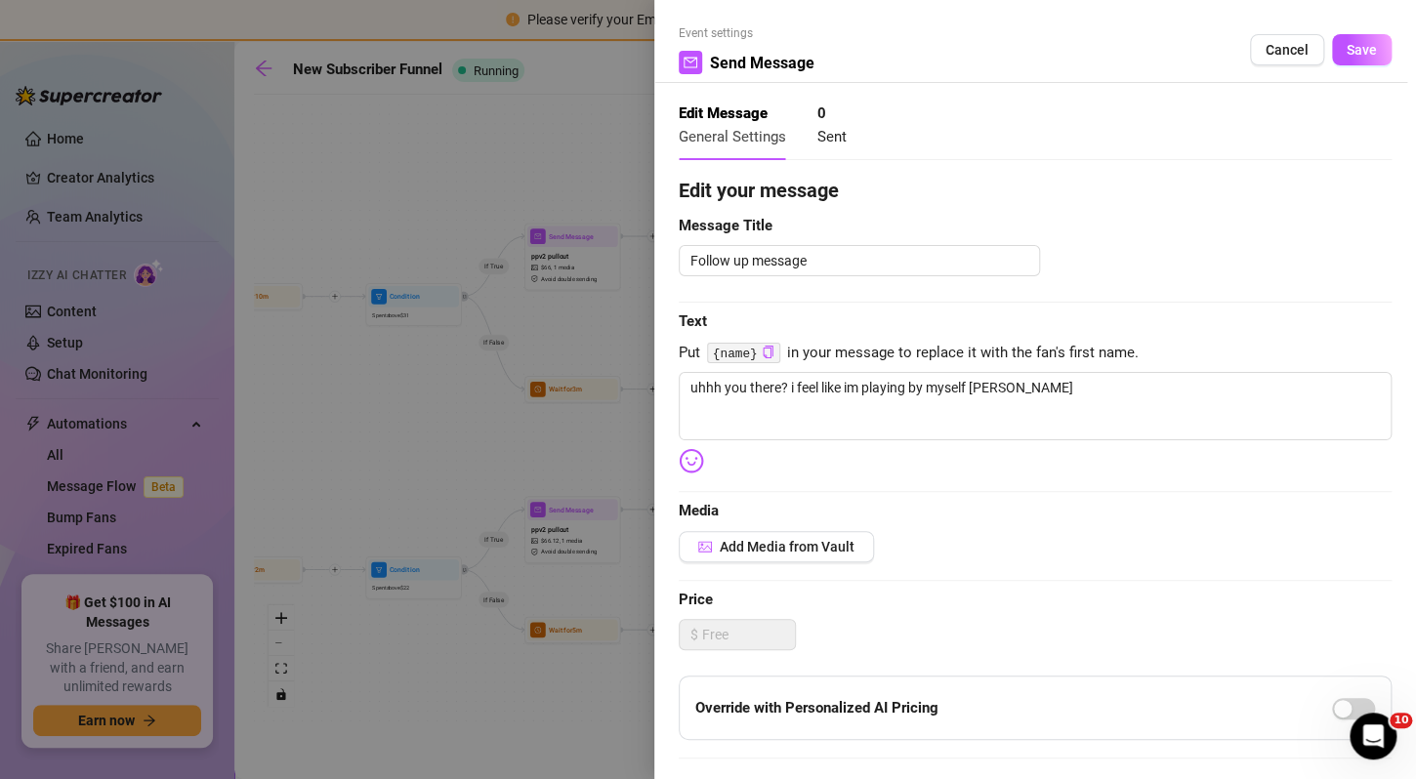
click at [1333, 66] on div "Event settings Send Message Cancel Save" at bounding box center [1035, 53] width 713 height 59
click at [1347, 52] on span "Save" at bounding box center [1362, 50] width 30 height 16
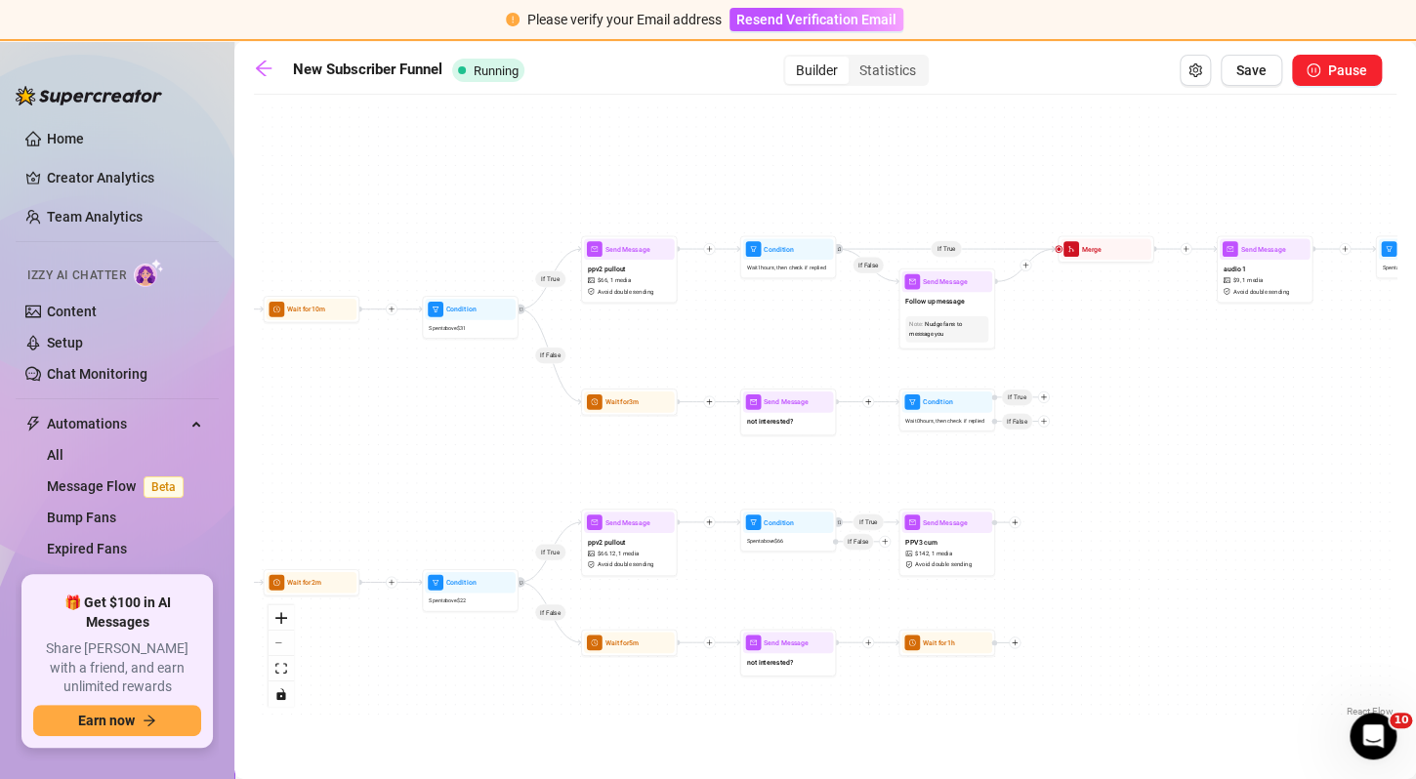
drag, startPoint x: 611, startPoint y: 351, endPoint x: 663, endPoint y: 356, distance: 52.0
click at [663, 356] on div "If False If True If False If True If True If True If True If True If False If T…" at bounding box center [825, 413] width 1143 height 617
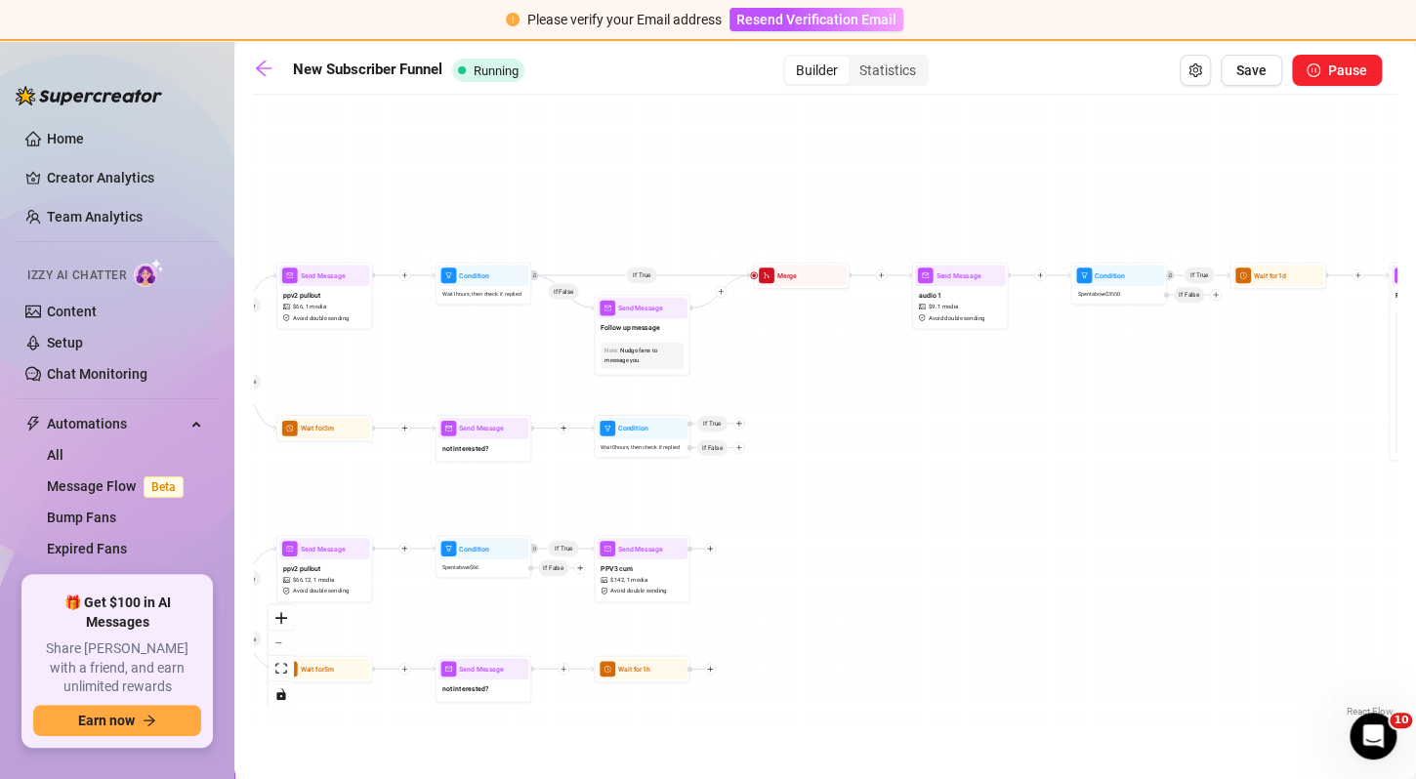
drag, startPoint x: 1264, startPoint y: 141, endPoint x: 964, endPoint y: 175, distance: 301.8
click at [964, 175] on div "If False If True If False If True If True If True If True If True If False If T…" at bounding box center [825, 413] width 1143 height 617
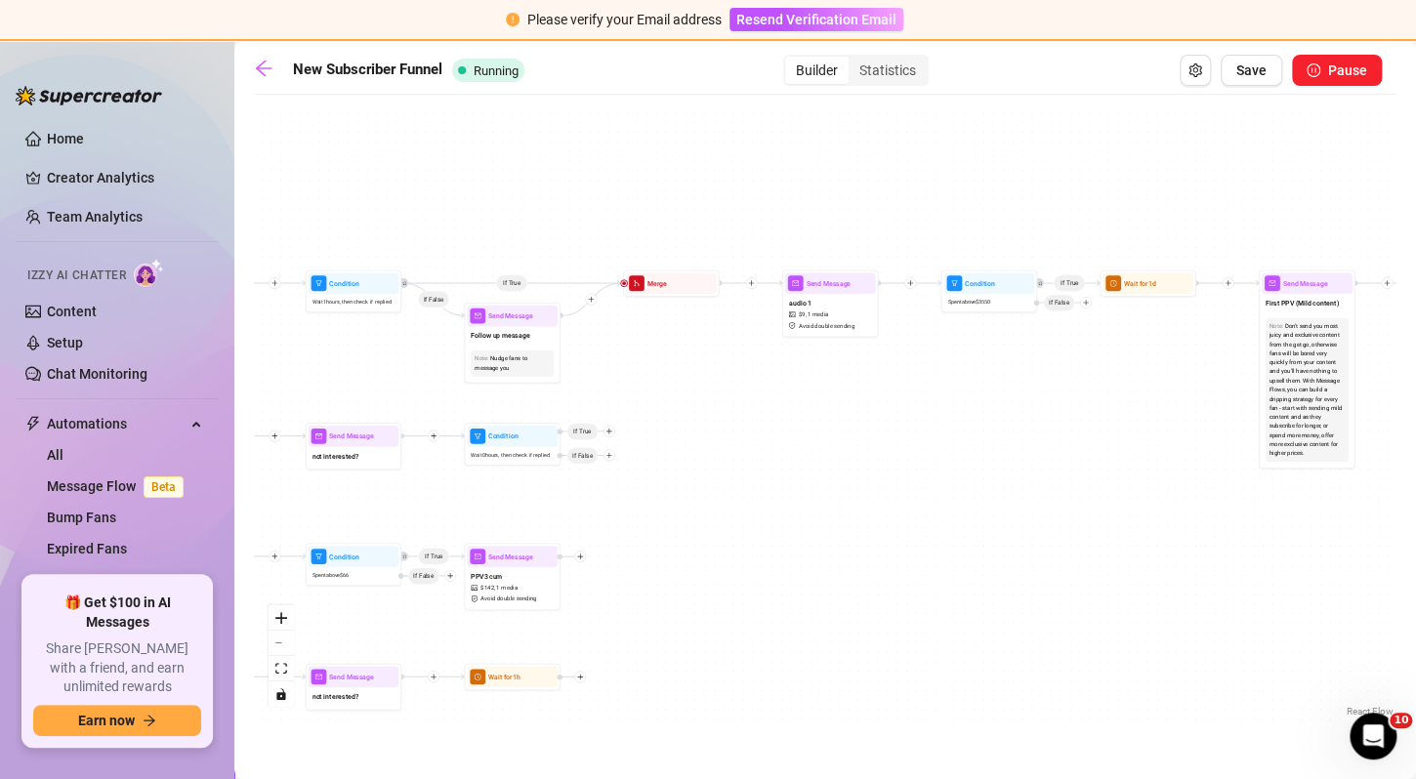
drag, startPoint x: 1010, startPoint y: 202, endPoint x: 798, endPoint y: 211, distance: 212.1
click at [798, 211] on div "If False If True If False If True If True If True If True If True If False If T…" at bounding box center [825, 413] width 1143 height 617
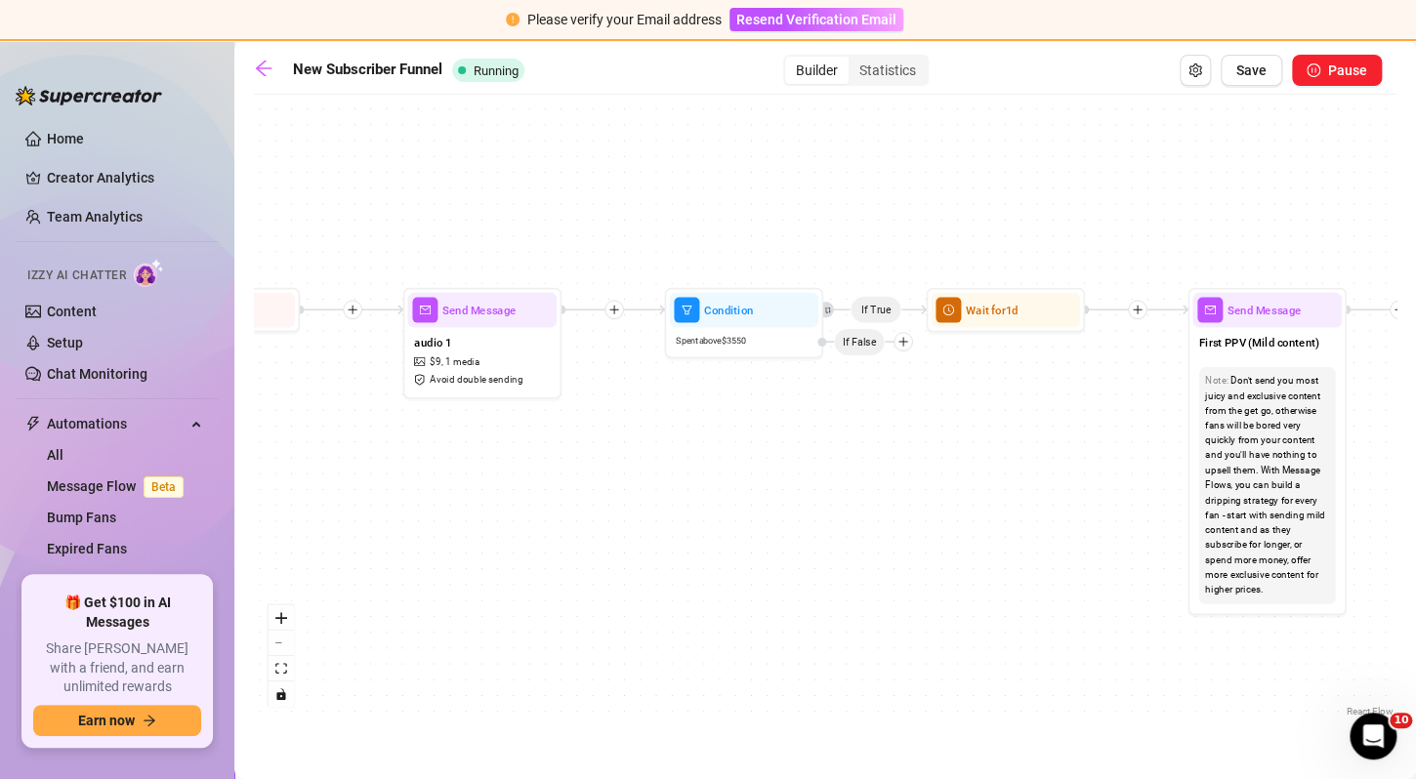
drag, startPoint x: 969, startPoint y: 236, endPoint x: 822, endPoint y: 230, distance: 146.7
click at [822, 230] on div "If False If True If False If True If True If True If True If True If False If T…" at bounding box center [825, 413] width 1143 height 617
click at [1254, 82] on button "Save" at bounding box center [1252, 70] width 62 height 31
